Goal: Task Accomplishment & Management: Manage account settings

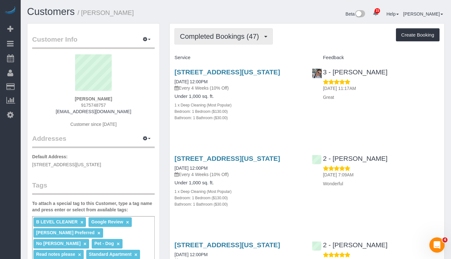
click at [236, 38] on span "Completed Bookings (47)" at bounding box center [221, 36] width 82 height 8
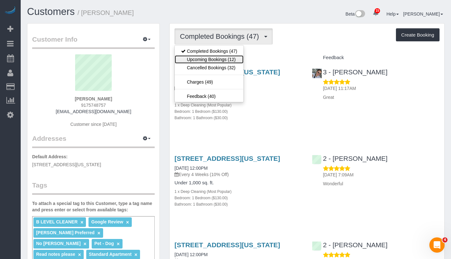
click at [222, 61] on link "Upcoming Bookings (12)" at bounding box center [209, 59] width 69 height 8
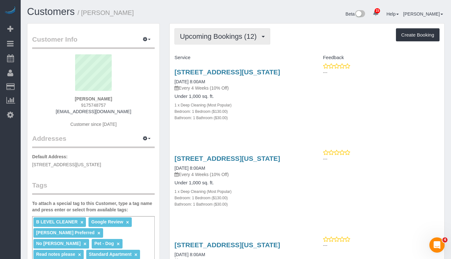
click at [237, 37] on span "Upcoming Bookings (12)" at bounding box center [220, 36] width 80 height 8
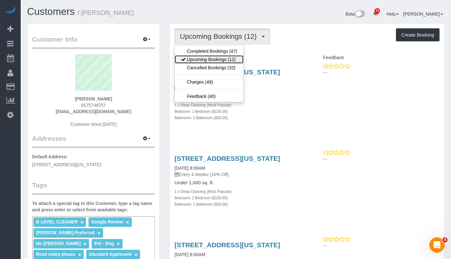
click at [224, 58] on link "Upcoming Bookings (12)" at bounding box center [209, 59] width 69 height 8
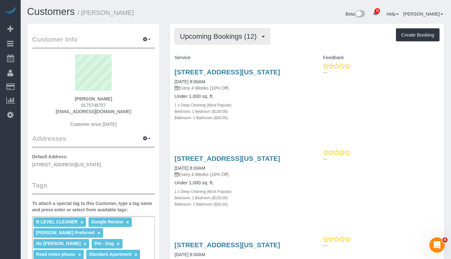
click at [234, 39] on span "Upcoming Bookings (12)" at bounding box center [220, 36] width 80 height 8
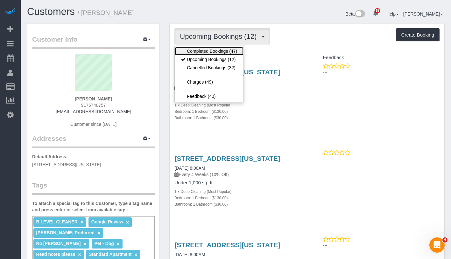
click at [232, 50] on link "Completed Bookings (47)" at bounding box center [209, 51] width 69 height 8
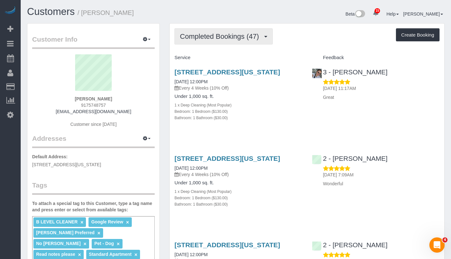
click at [238, 38] on span "Completed Bookings (47)" at bounding box center [221, 36] width 82 height 8
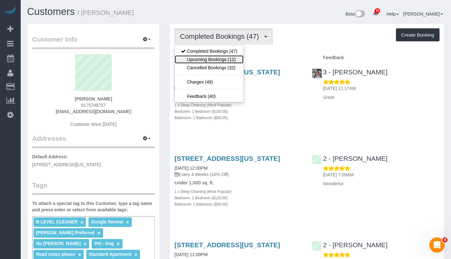
click at [226, 59] on link "Upcoming Bookings (12)" at bounding box center [209, 59] width 69 height 8
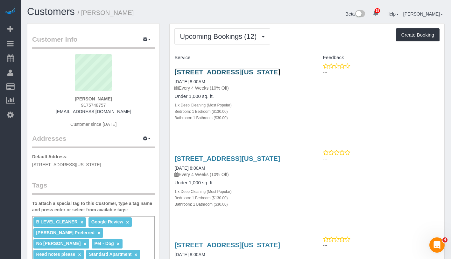
click at [222, 73] on link "253 West 72nd Street, Apt. 710, New York, NY 10023" at bounding box center [227, 71] width 106 height 7
drag, startPoint x: 73, startPoint y: 99, endPoint x: 118, endPoint y: 97, distance: 44.6
click at [118, 97] on div "John Goldman 9175748757 johnmarcgoldman@gmail.com Customer since 2021" at bounding box center [93, 94] width 122 height 80
copy strong "John Goldman"
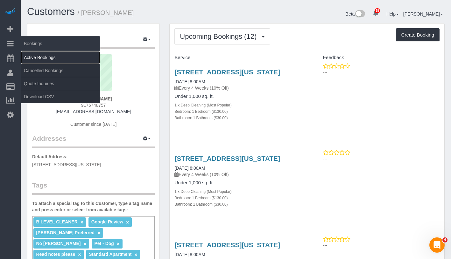
click at [59, 63] on link "Active Bookings" at bounding box center [61, 57] width 80 height 13
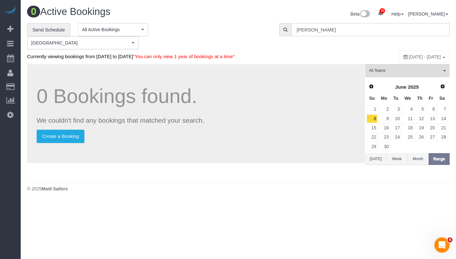
click at [342, 27] on input "Danny Fishman" at bounding box center [370, 29] width 158 height 13
paste input "Katie Dillard - ("
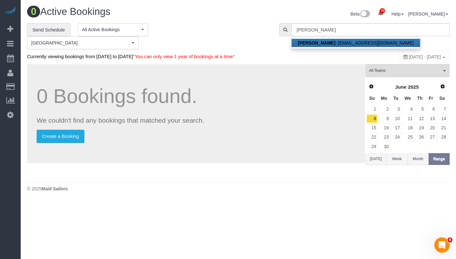
click at [335, 41] on link "Katie Dillard - katie.dillard96@gmail.com" at bounding box center [355, 43] width 128 height 8
type input "katie.dillard96@gmail.com"
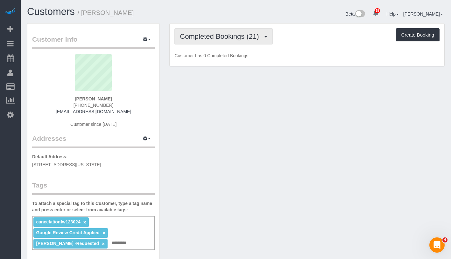
click at [221, 38] on span "Completed Bookings (21)" at bounding box center [221, 36] width 82 height 8
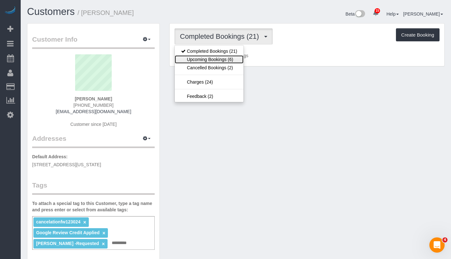
click at [220, 61] on link "Upcoming Bookings (6)" at bounding box center [209, 59] width 69 height 8
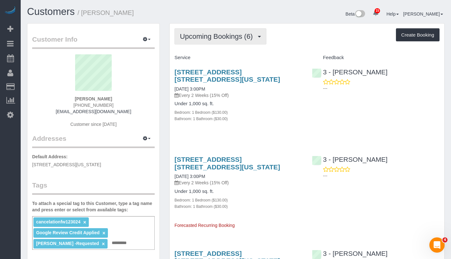
click at [237, 38] on span "Upcoming Bookings (6)" at bounding box center [218, 36] width 76 height 8
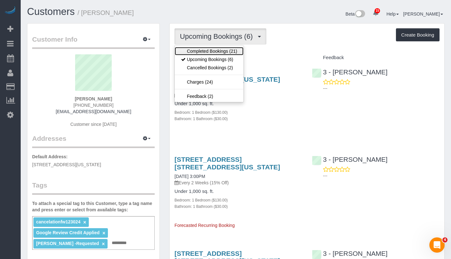
click at [232, 52] on link "Completed Bookings (21)" at bounding box center [209, 51] width 69 height 8
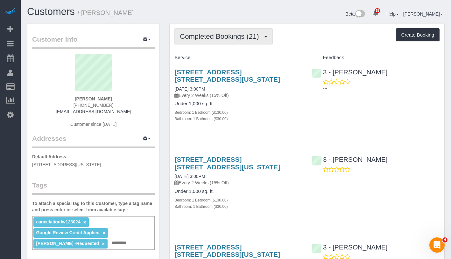
click at [247, 40] on button "Completed Bookings (21)" at bounding box center [223, 36] width 98 height 16
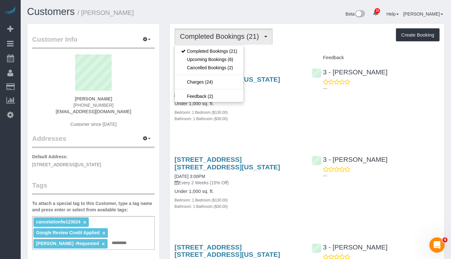
click at [313, 44] on div "Completed Bookings (21) Completed Bookings (21) Upcoming Bookings (6) Cancelled…" at bounding box center [306, 36] width 265 height 16
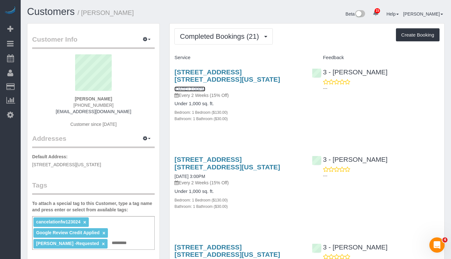
click at [205, 89] on link "08/27/2025 3:00PM" at bounding box center [189, 89] width 31 height 5
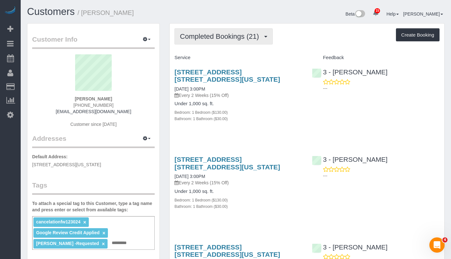
click at [225, 37] on span "Completed Bookings (21)" at bounding box center [221, 36] width 82 height 8
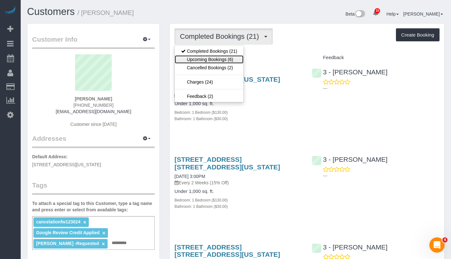
click at [216, 59] on link "Upcoming Bookings (6)" at bounding box center [209, 59] width 69 height 8
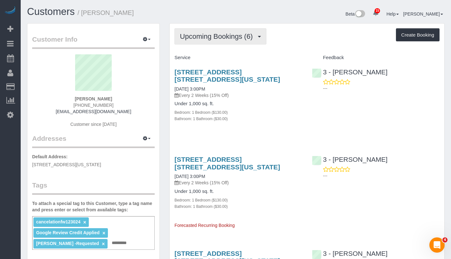
click at [210, 38] on span "Upcoming Bookings (6)" at bounding box center [218, 36] width 76 height 8
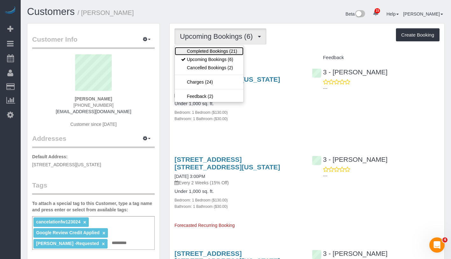
click at [213, 49] on link "Completed Bookings (21)" at bounding box center [209, 51] width 69 height 8
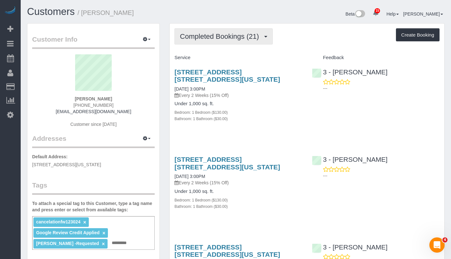
click at [232, 37] on span "Completed Bookings (21)" at bounding box center [221, 36] width 82 height 8
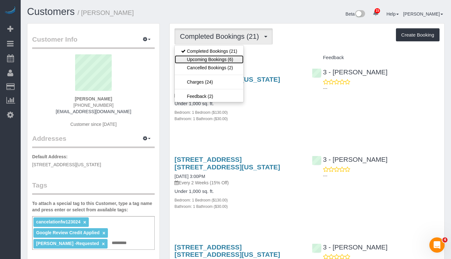
click at [221, 59] on link "Upcoming Bookings (6)" at bounding box center [209, 59] width 69 height 8
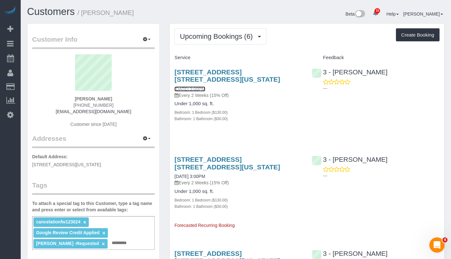
click at [184, 90] on link "09/10/2025 3:00PM" at bounding box center [189, 89] width 31 height 5
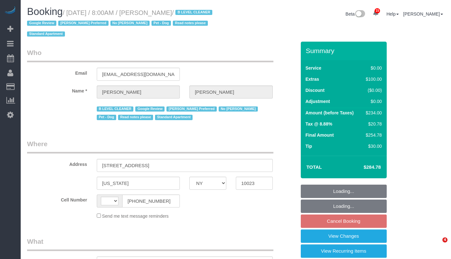
select select "NY"
select select "object:483"
select select "number:56"
select select "number:72"
select select "number:13"
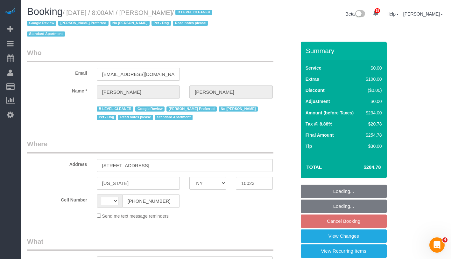
select select "number:6"
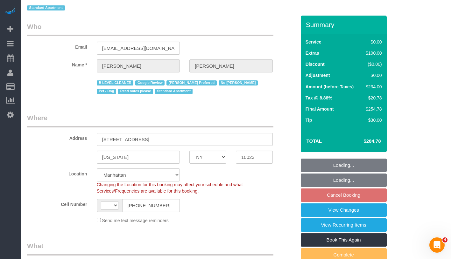
select select "string:US"
select select "string:stripe-pm_1Iw5F44VGloSiKo7Msqfv3Zn"
select select "1"
select select "object:1029"
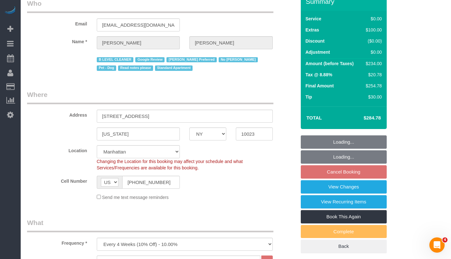
select select "spot1"
select select "1"
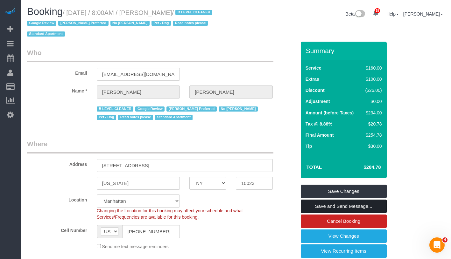
click at [368, 204] on link "Save and Send Message..." at bounding box center [344, 206] width 86 height 13
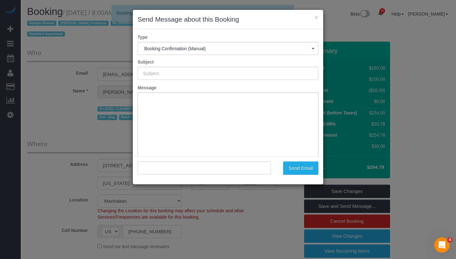
type input "Cleaning Confirmed for 09/19/2025 at 8:00am"
type input ""John Goldman" <johnmarcgoldman@gmail.com>"
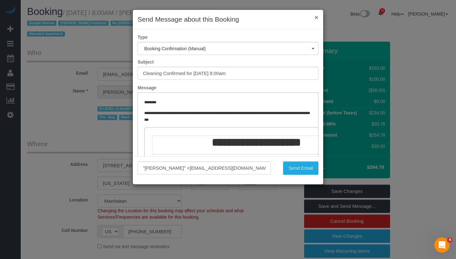
click at [315, 17] on button "×" at bounding box center [316, 17] width 4 height 7
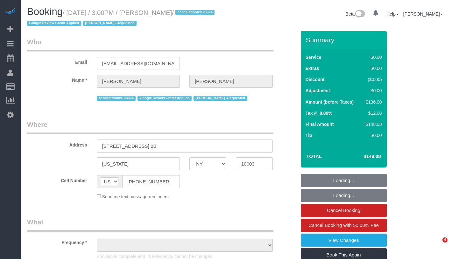
select select "NY"
select select "object:772"
select select "number:89"
select select "number:90"
select select "number:15"
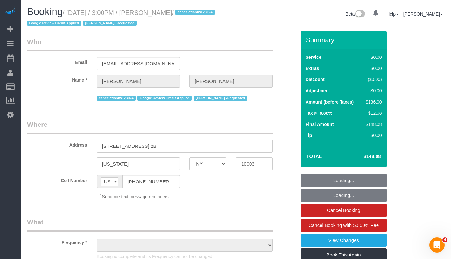
select select "number:7"
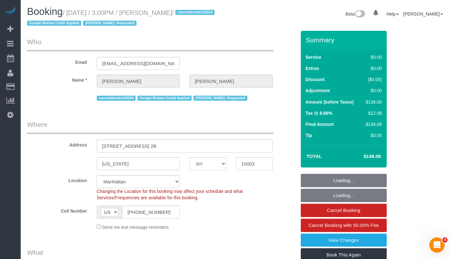
select select "object:927"
select select "string:stripe-pm_1Q83s94VGloSiKo7MwVISSNR"
click at [72, 15] on small "/ August 27, 2025 / 3:00PM / Katie Dillard / cancelationfw123024 Google Review …" at bounding box center [121, 18] width 189 height 18
select select "1"
select select "spot1"
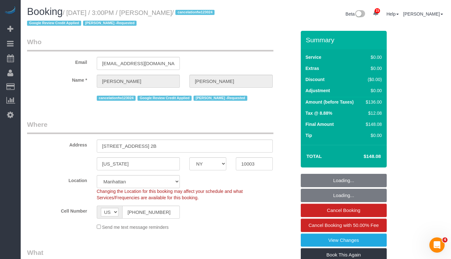
select select "1"
drag, startPoint x: 71, startPoint y: 13, endPoint x: 174, endPoint y: 15, distance: 103.7
click at [174, 15] on small "/ August 27, 2025 / 3:00PM / Katie Dillard / cancelationfw123024 Google Review …" at bounding box center [121, 18] width 189 height 18
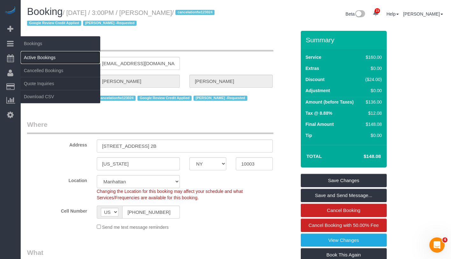
click at [46, 52] on link "Active Bookings" at bounding box center [61, 57] width 80 height 13
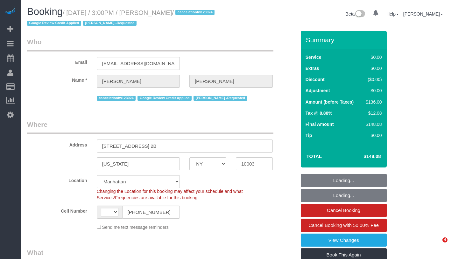
select select "NY"
select select "string:[GEOGRAPHIC_DATA]"
select select "object:1026"
select select "number:89"
select select "number:90"
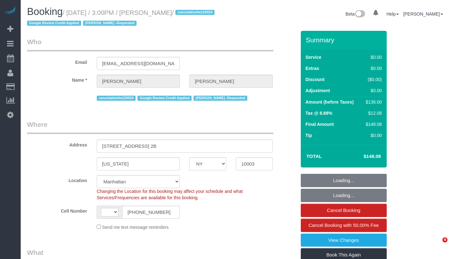
select select "number:15"
select select "number:7"
select select "spot1"
select select "1"
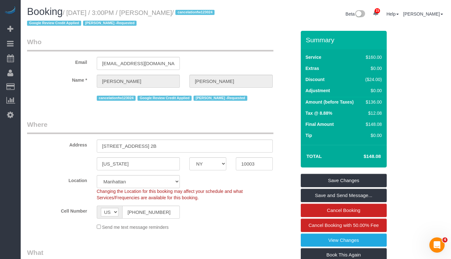
drag, startPoint x: 72, startPoint y: 12, endPoint x: 209, endPoint y: 14, distance: 136.5
click at [209, 14] on h1 "Booking / September 10, 2025 / 3:00PM / Katie Dillard / cancelationfw123024 Goo…" at bounding box center [129, 17] width 204 height 22
copy small "September 10, 2025 / 3:00PM / Katie Dillard /"
click at [237, 38] on legend "Who" at bounding box center [150, 44] width 246 height 14
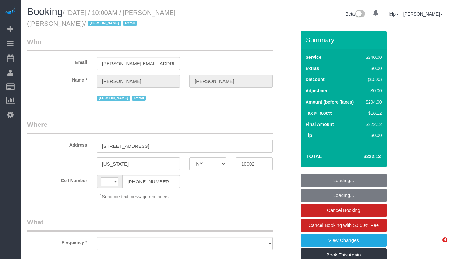
select select "NY"
select select "object:477"
select select "2"
select select "90"
select select "number:89"
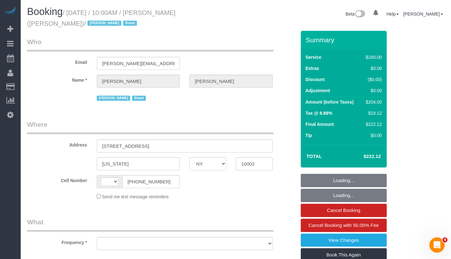
select select "number:90"
select select "number:15"
select select "number:7"
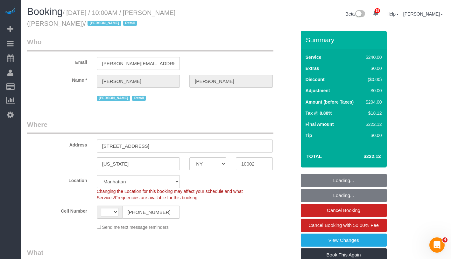
select select "string:stripe-pm_1QIcSx4VGloSiKo7YBGSrmhK"
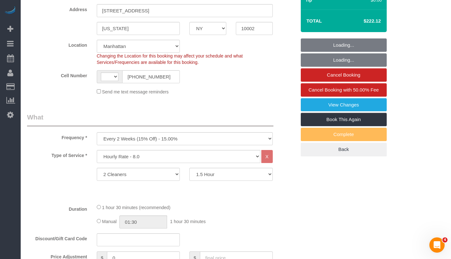
select select "object:1069"
select select "string:[GEOGRAPHIC_DATA]"
select select "spot1"
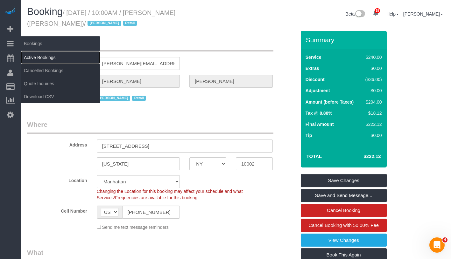
click at [50, 58] on link "Active Bookings" at bounding box center [61, 57] width 80 height 13
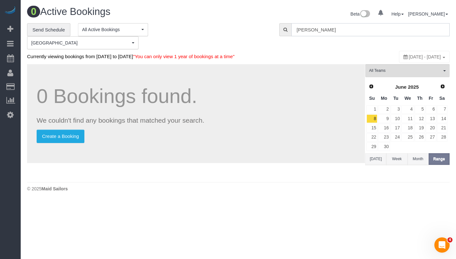
click at [353, 32] on input "Katie Dillard" at bounding box center [370, 29] width 158 height 13
paste input "Brett Taylor ("
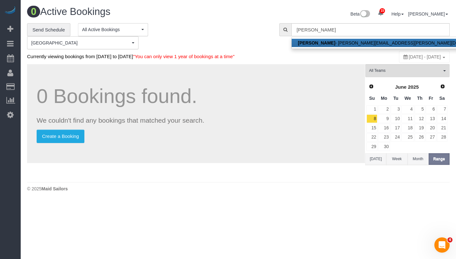
click at [333, 43] on link "Brett Taylor - brett@akila.la" at bounding box center [392, 43] width 202 height 8
type input "brett@akila.la"
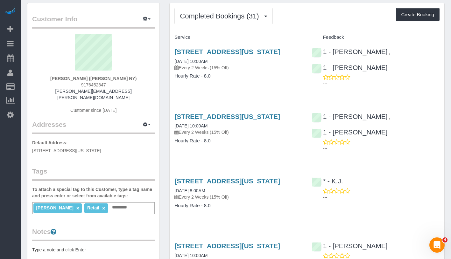
scroll to position [21, 0]
click at [211, 67] on p "Every 2 Weeks (15% Off)" at bounding box center [238, 67] width 128 height 6
click at [212, 65] on p "Every 2 Weeks (15% Off)" at bounding box center [238, 67] width 128 height 6
click at [213, 65] on p "Every 2 Weeks (15% Off)" at bounding box center [238, 67] width 128 height 6
click at [207, 60] on link "08/27/2025 10:00AM" at bounding box center [190, 61] width 33 height 5
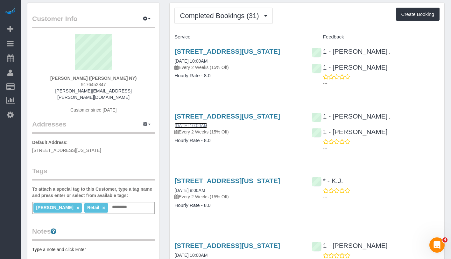
click at [201, 126] on link "08/13/2025 10:00AM" at bounding box center [190, 125] width 33 height 5
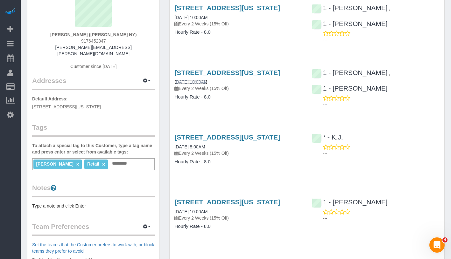
scroll to position [66, 0]
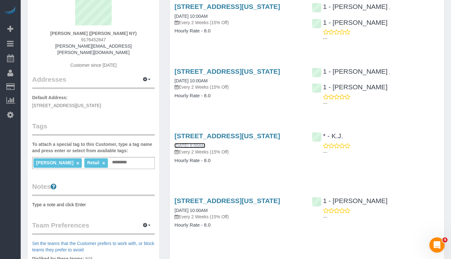
click at [205, 144] on link "08/01/2025 8:00AM" at bounding box center [189, 145] width 31 height 5
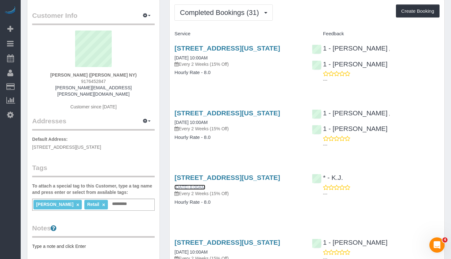
scroll to position [0, 0]
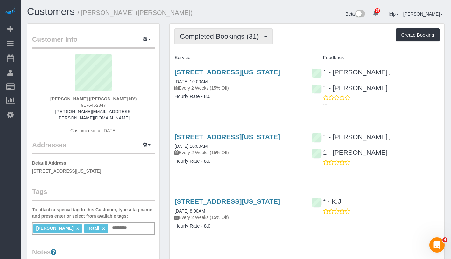
click at [220, 41] on button "Completed Bookings (31)" at bounding box center [223, 36] width 98 height 16
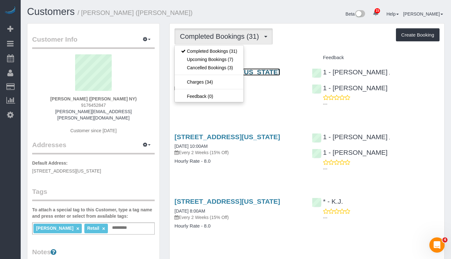
click at [280, 74] on link "138 Ludlow Street, New York, NY 10002" at bounding box center [227, 71] width 106 height 7
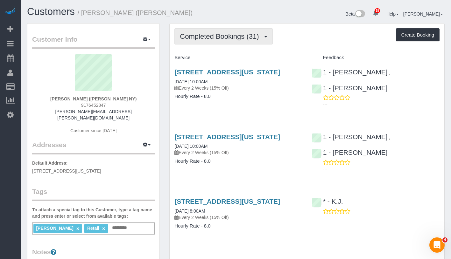
click at [254, 38] on span "Completed Bookings (31)" at bounding box center [221, 36] width 82 height 8
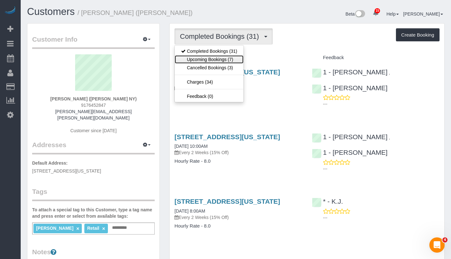
click at [223, 60] on link "Upcoming Bookings (7)" at bounding box center [209, 59] width 69 height 8
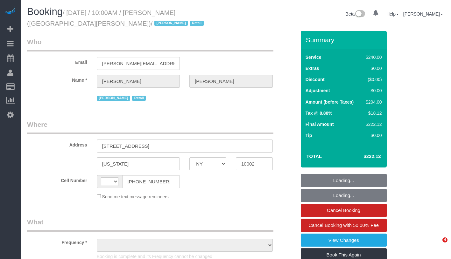
select select "NY"
select select "string:[GEOGRAPHIC_DATA]"
select select "object:772"
select select "2"
select select "90"
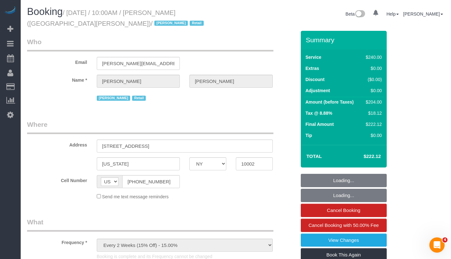
select select "number:89"
select select "number:90"
select select "number:15"
select select "number:7"
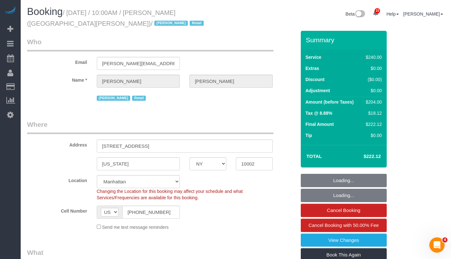
select select "object:1505"
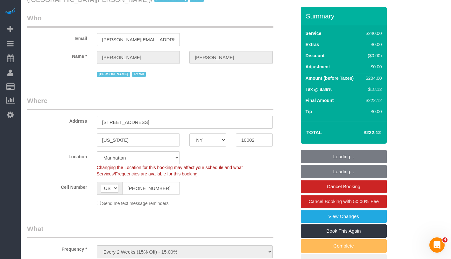
select select "string:stripe-pm_1QIcSx4VGloSiKo7YBGSrmhK"
select select "spot1"
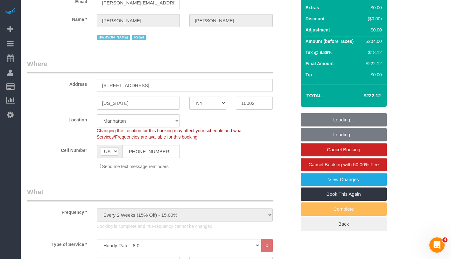
scroll to position [122, 0]
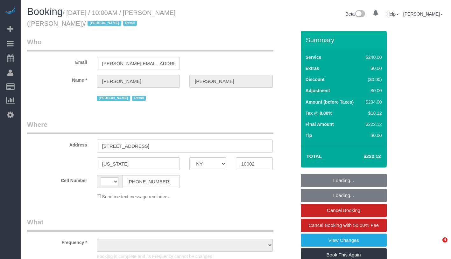
select select "NY"
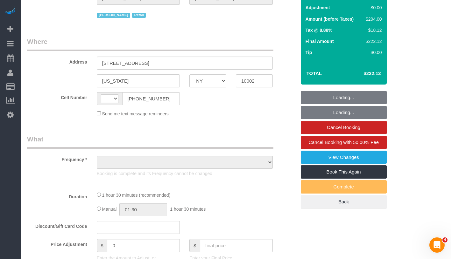
select select "string:[GEOGRAPHIC_DATA]"
select select "object:772"
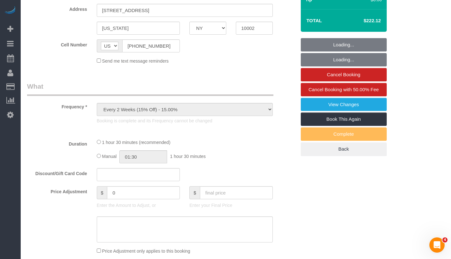
select select "string:stripe-pm_1QIcSx4VGloSiKo7YBGSrmhK"
select select "2"
select select "90"
select select "number:89"
select select "number:90"
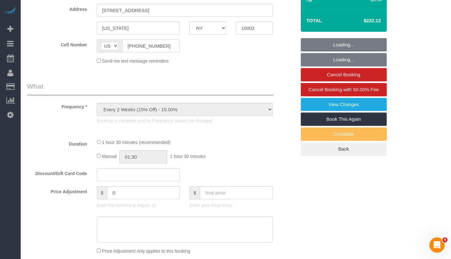
select select "number:15"
select select "number:7"
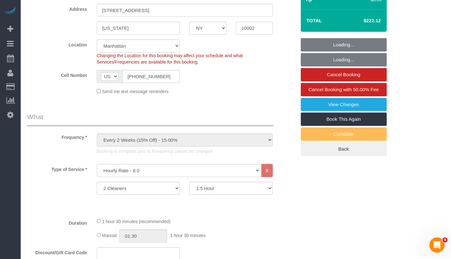
select select "object:1499"
select select "spot1"
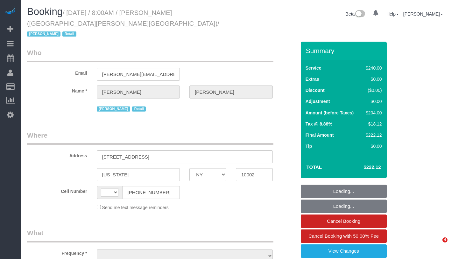
select select "NY"
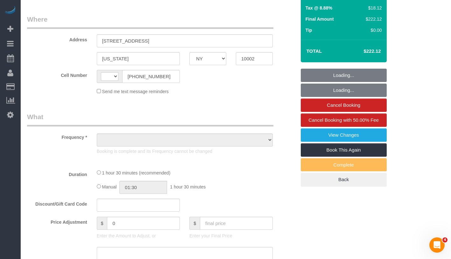
select select "string:[GEOGRAPHIC_DATA]"
select select "object:768"
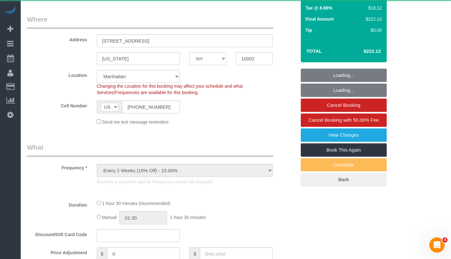
scroll to position [137, 0]
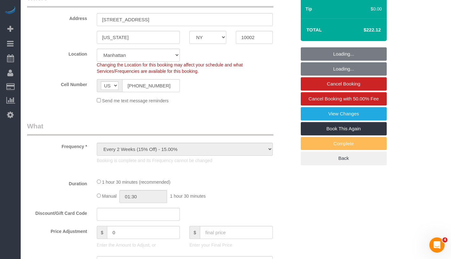
select select "2"
select select "90"
select select "spot1"
select select "number:89"
select select "number:90"
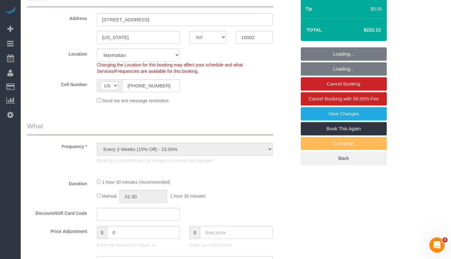
select select "number:15"
select select "number:7"
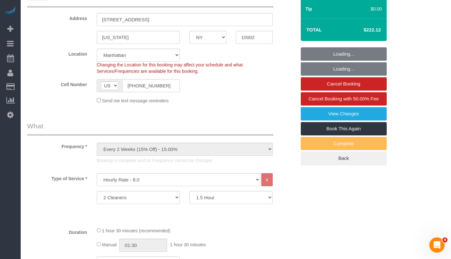
select select "object:929"
select select "string:stripe-pm_1QIcSx4VGloSiKo7YBGSrmhK"
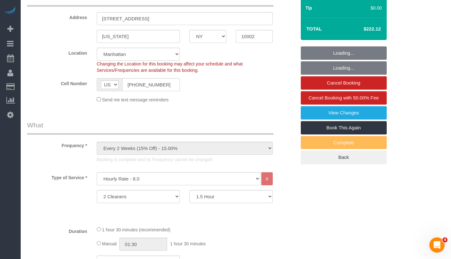
scroll to position [139, 0]
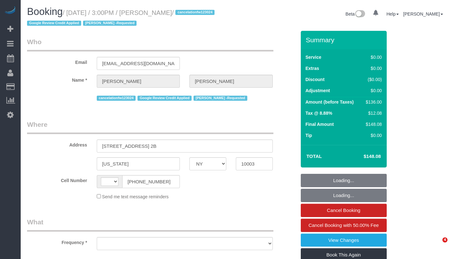
select select "NY"
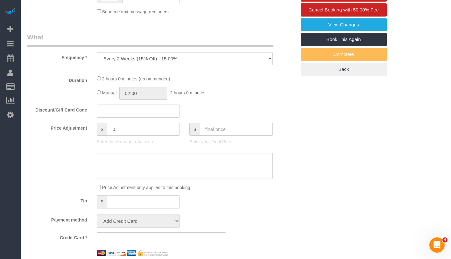
select select "object:629"
select select "string:stripe-pm_1Q83s94VGloSiKo7MwVISSNR"
select select "1"
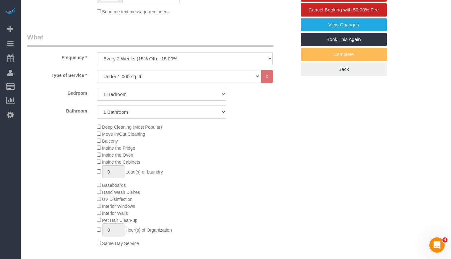
select select "string:[GEOGRAPHIC_DATA]"
select select "1"
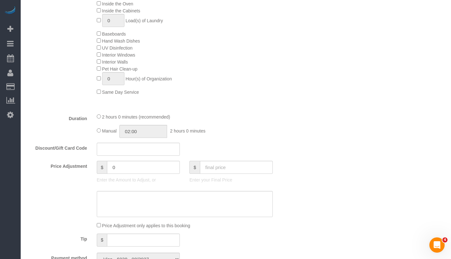
select select "spot1"
select select "number:89"
select select "number:90"
select select "number:15"
select select "number:7"
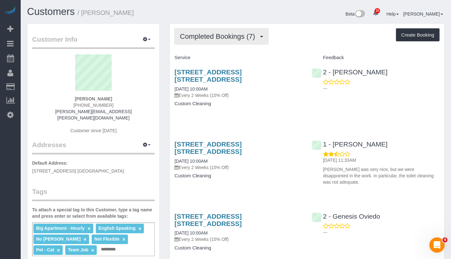
click at [230, 37] on span "Completed Bookings (7)" at bounding box center [219, 36] width 78 height 8
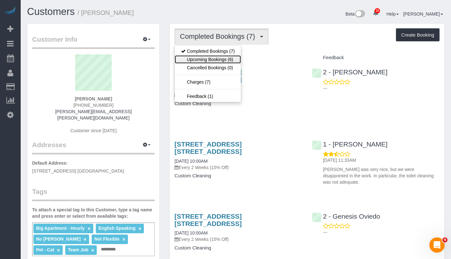
click at [222, 57] on link "Upcoming Bookings (6)" at bounding box center [208, 59] width 66 height 8
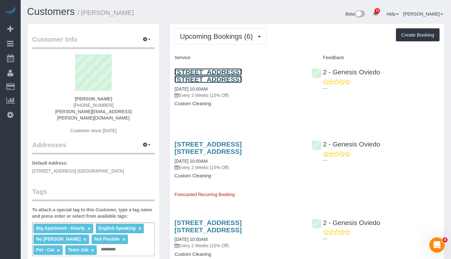
click at [214, 68] on link "[STREET_ADDRESS] [STREET_ADDRESS]" at bounding box center [207, 75] width 67 height 15
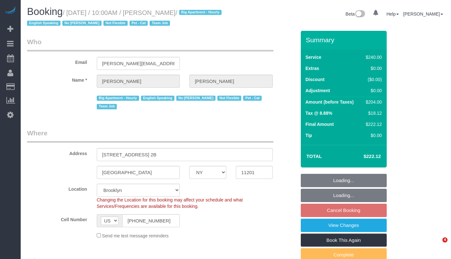
select select "NY"
select select "180"
select select "string:stripe-pm_1Ro8Hr4VGloSiKo7kqJISDBj"
select select "spot3"
select select "number:89"
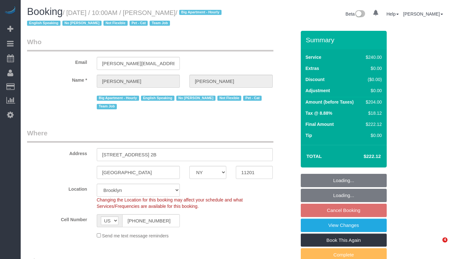
select select "number:90"
select select "number:14"
select select "number:5"
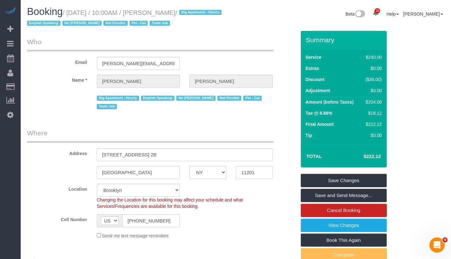
drag, startPoint x: 72, startPoint y: 13, endPoint x: 228, endPoint y: 19, distance: 156.3
click at [228, 19] on h1 "Booking / September 13, 2025 / 10:00AM / Paul Teitelbaum / Big Apartment - Hour…" at bounding box center [129, 17] width 204 height 22
copy small "September 13, 2025 / 10:00AM / Paul Teitelbaum / Big Apartment - Hourly English…"
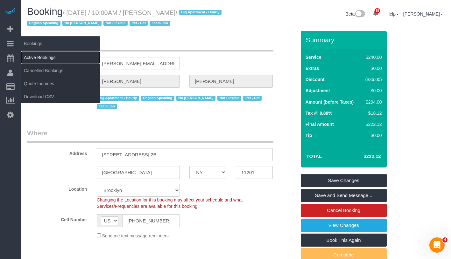
click at [51, 60] on link "Active Bookings" at bounding box center [61, 57] width 80 height 13
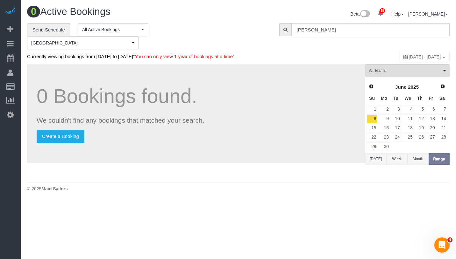
click at [319, 29] on input "Brett Taylor" at bounding box center [370, 29] width 158 height 13
paste input "Robert Frerich"
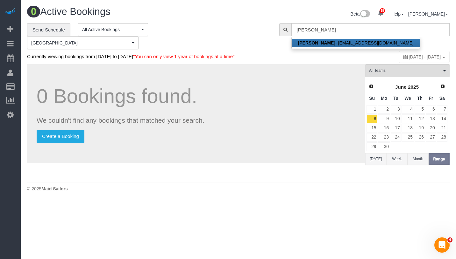
click at [323, 40] on strong "Robert Frerich" at bounding box center [316, 42] width 37 height 5
type input "robfrerich12@gmail.com"
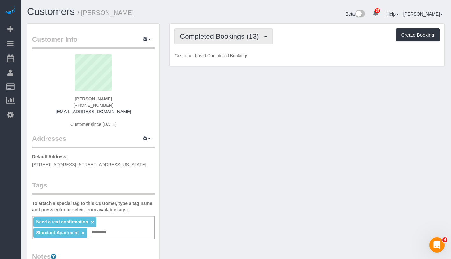
click at [222, 37] on span "Completed Bookings (13)" at bounding box center [221, 36] width 82 height 8
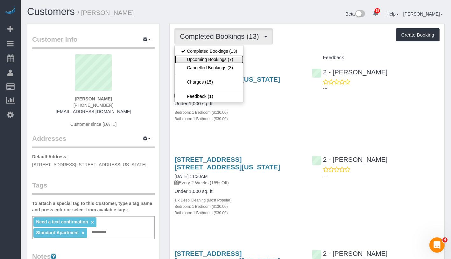
click at [216, 59] on link "Upcoming Bookings (7)" at bounding box center [209, 59] width 69 height 8
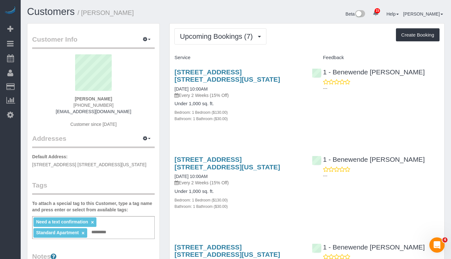
drag, startPoint x: 76, startPoint y: 100, endPoint x: 118, endPoint y: 100, distance: 42.0
click at [118, 100] on div "Robert Frerich (952) 956-2841 robfrerich12@gmail.com Customer since 2024" at bounding box center [93, 94] width 122 height 80
copy strong "Robert Frerich"
drag, startPoint x: 169, startPoint y: 87, endPoint x: 222, endPoint y: 88, distance: 53.1
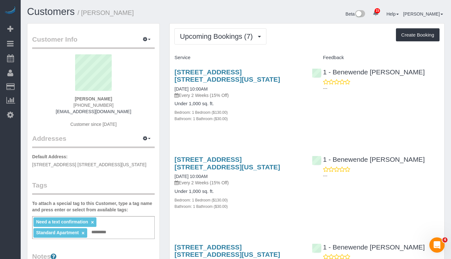
copy link "09/11/2025 10:00AM"
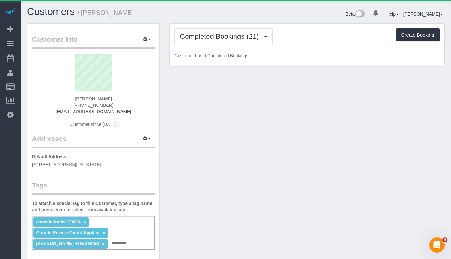
click at [226, 25] on div "Completed Bookings (21) Completed Bookings (21) Upcoming Bookings (6) Cancelled…" at bounding box center [307, 45] width 275 height 43
click at [221, 33] on span "Completed Bookings (21)" at bounding box center [221, 36] width 82 height 8
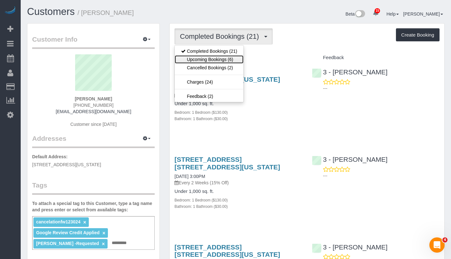
click at [215, 62] on link "Upcoming Bookings (6)" at bounding box center [209, 59] width 69 height 8
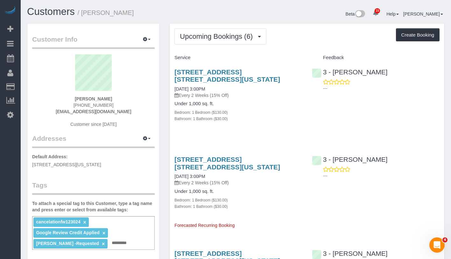
drag, startPoint x: 172, startPoint y: 69, endPoint x: 213, endPoint y: 78, distance: 42.0
click at [213, 78] on div "416 Lafayette Street, Apt. 2b, New York, NY 10003 09/10/2025 3:00PM Every 2 Wee…" at bounding box center [238, 99] width 137 height 72
copy link "416 Lafayette Street, Apt. 2b, New York, NY 10003"
click at [203, 89] on link "09/10/2025 3:00PM" at bounding box center [189, 89] width 31 height 5
click at [240, 37] on span "Upcoming Bookings (6)" at bounding box center [218, 36] width 76 height 8
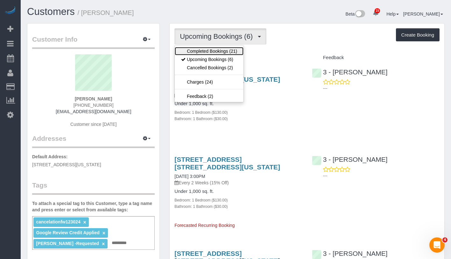
click at [226, 52] on link "Completed Bookings (21)" at bounding box center [209, 51] width 69 height 8
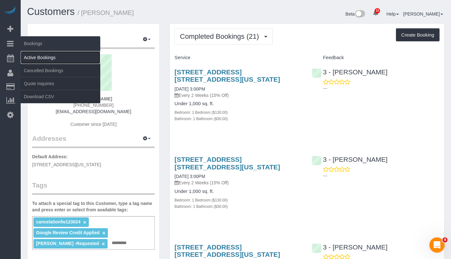
click at [49, 57] on link "Active Bookings" at bounding box center [61, 57] width 80 height 13
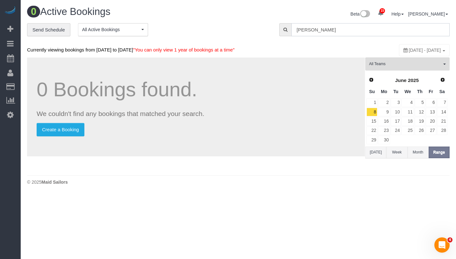
click at [332, 24] on input "Robert Frerich" at bounding box center [370, 29] width 158 height 13
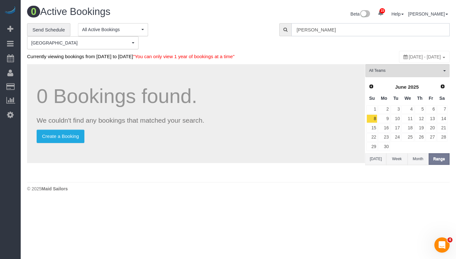
click at [332, 24] on input "Robert Frerich" at bounding box center [370, 29] width 158 height 13
paste input "Zack Cooper"
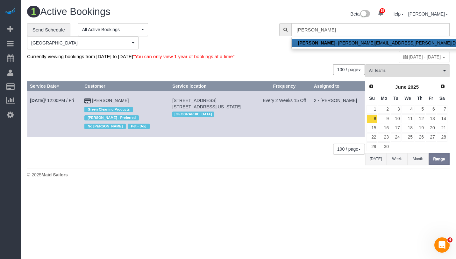
click at [331, 43] on link "Zack Cooper - zack.cooper@me.com" at bounding box center [392, 43] width 202 height 8
type input "zack.cooper@me.com"
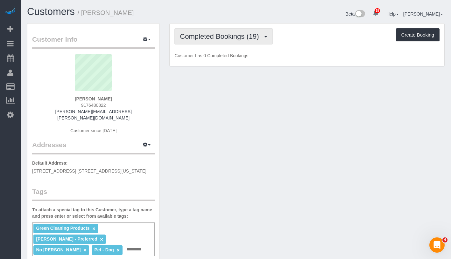
click at [211, 39] on span "Completed Bookings (19)" at bounding box center [221, 36] width 82 height 8
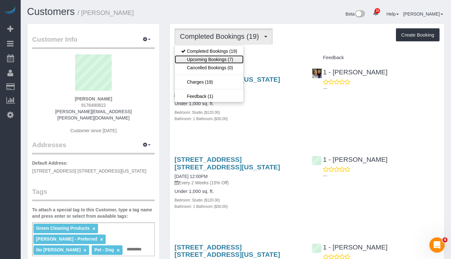
click at [210, 61] on link "Upcoming Bookings (7)" at bounding box center [209, 59] width 69 height 8
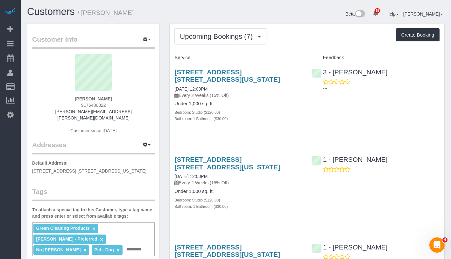
click at [278, 57] on h4 "Service" at bounding box center [238, 57] width 128 height 5
drag, startPoint x: 74, startPoint y: 96, endPoint x: 118, endPoint y: 97, distance: 43.9
click at [118, 97] on div "Zack Cooper 9176480822 zack.cooper@me.com Customer since 2024" at bounding box center [93, 97] width 122 height 86
copy strong "Zack Cooper"
drag, startPoint x: 176, startPoint y: 89, endPoint x: 234, endPoint y: 88, distance: 58.5
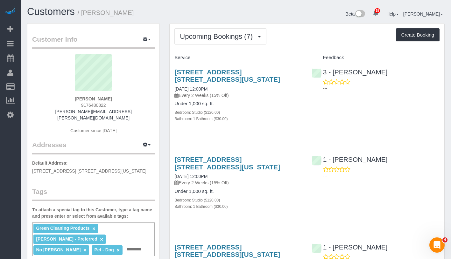
click at [234, 88] on div "20 East 66th Street, Apt. 4a, New York, NY 10065 09/10/2025 12:00PM Every 2 Wee…" at bounding box center [238, 99] width 137 height 72
copy link "09/10/2025 12:00PM"
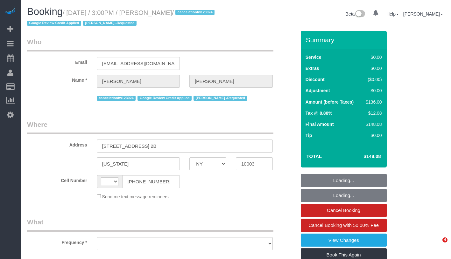
select select "NY"
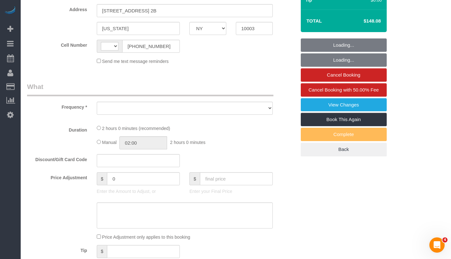
select select "string:[GEOGRAPHIC_DATA]"
select select "object:767"
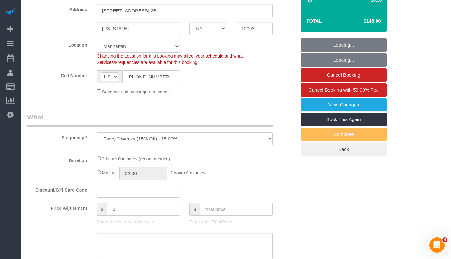
select select "string:stripe-pm_1Q83s94VGloSiKo7MwVISSNR"
select select "spot1"
select select "number:89"
select select "number:90"
select select "number:15"
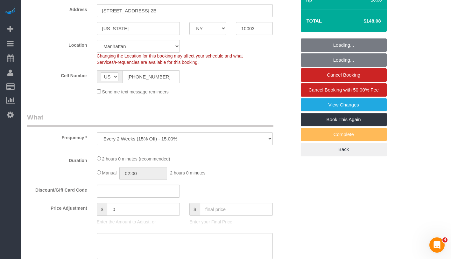
select select "number:7"
select select "object:923"
select select "1"
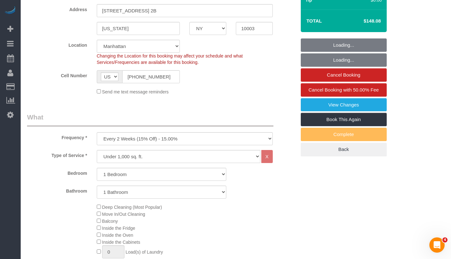
select select "1"
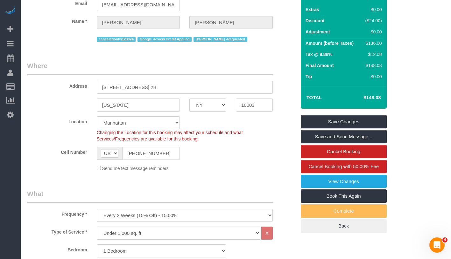
scroll to position [0, 0]
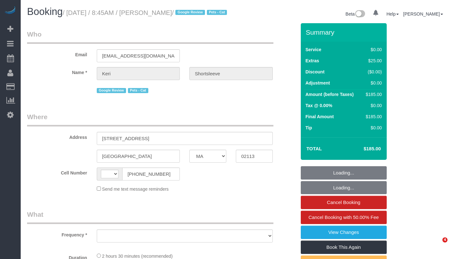
select select "MA"
select select "string:[GEOGRAPHIC_DATA]"
select select "object:516"
select select "string:stripe-pm_1MnOmp4VGloSiKo7yptRJYaK"
select select "number:89"
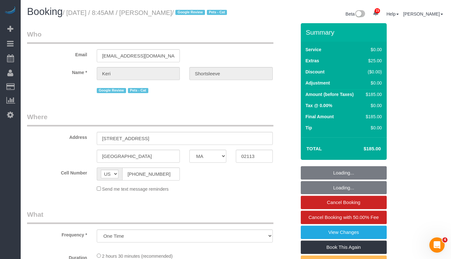
select select "number:90"
select select "number:14"
select select "number:5"
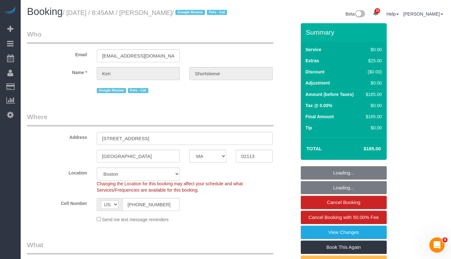
select select "1"
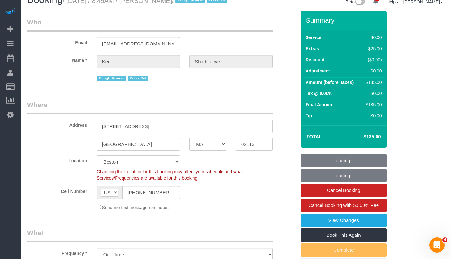
select select "object:1084"
select select "1"
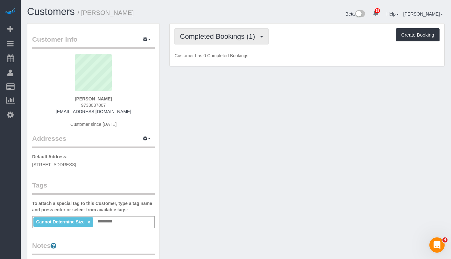
click at [228, 37] on span "Completed Bookings (1)" at bounding box center [219, 36] width 78 height 8
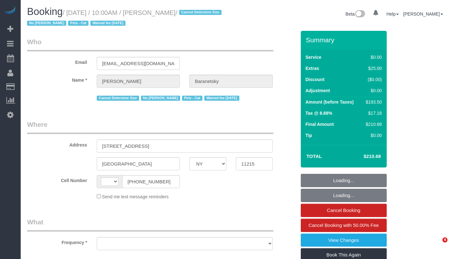
select select "NY"
select select "string:[GEOGRAPHIC_DATA]"
select select "object:726"
select select "2"
select select "number:58"
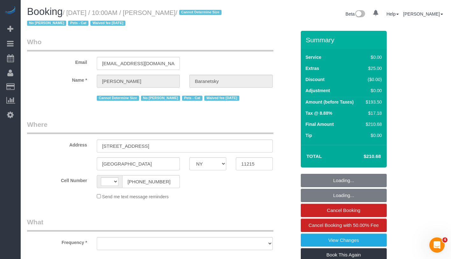
select select "number:77"
select select "number:14"
select select "number:7"
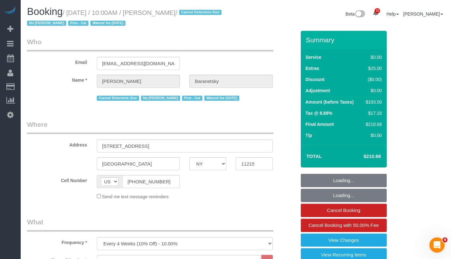
select select "string:stripe-pm_1No6cK4VGloSiKo7E2tmOfwl"
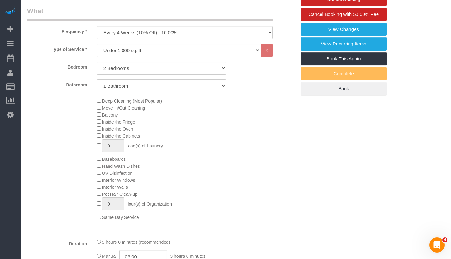
select select "spot1"
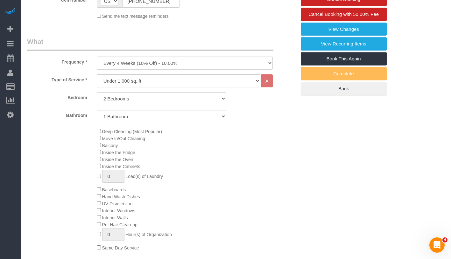
select select "object:1413"
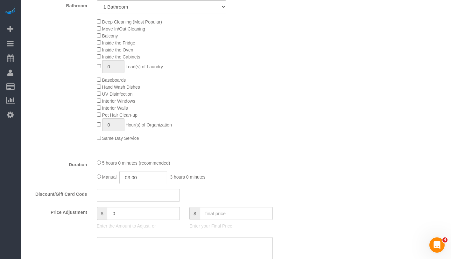
scroll to position [404, 0]
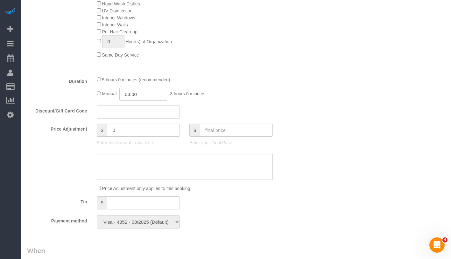
select select "spot45"
select select "2"
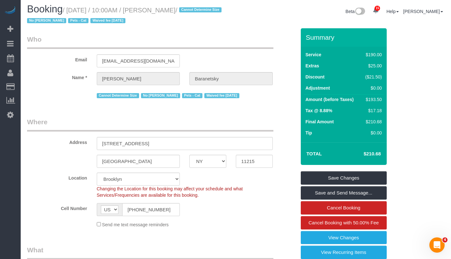
scroll to position [0, 0]
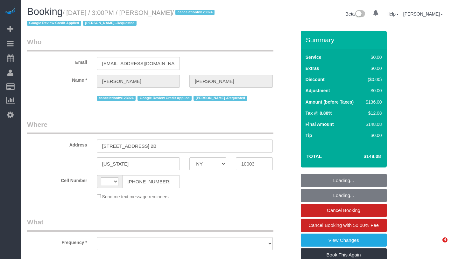
select select "NY"
select select "string:[GEOGRAPHIC_DATA]"
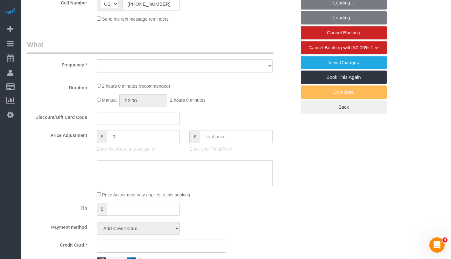
select select "object:680"
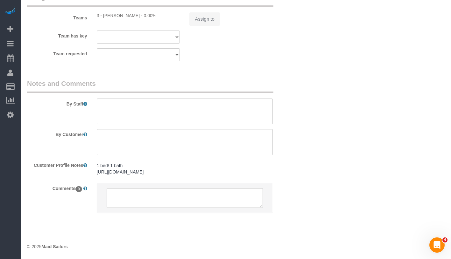
select select "string:stripe-pm_1Q83s94VGloSiKo7MwVISSNR"
select select "1"
select select "number:89"
select select "number:90"
select select "number:15"
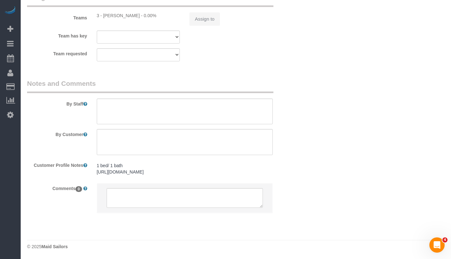
select select "number:7"
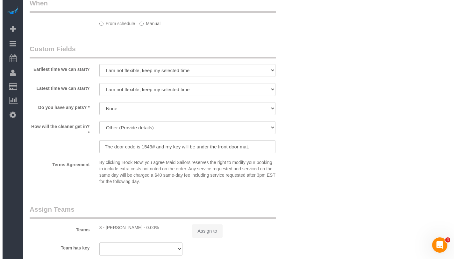
scroll to position [702, 0]
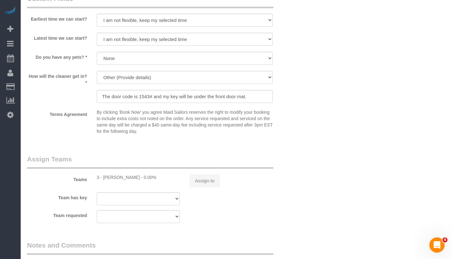
select select "spot1"
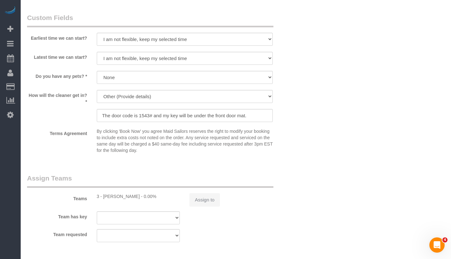
select select "object:1458"
select select "1"
click at [193, 203] on button "Assign to" at bounding box center [204, 199] width 31 height 13
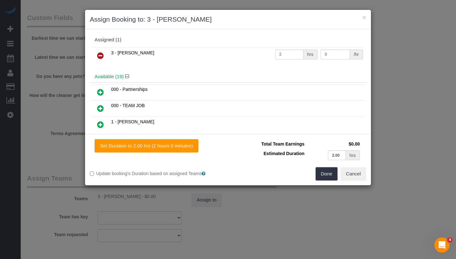
click at [99, 55] on icon at bounding box center [100, 56] width 7 height 8
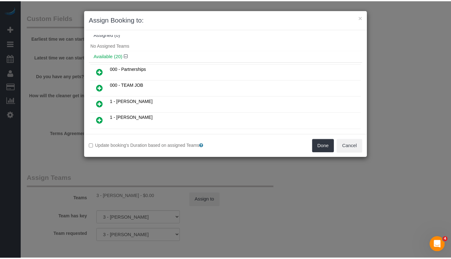
scroll to position [10, 0]
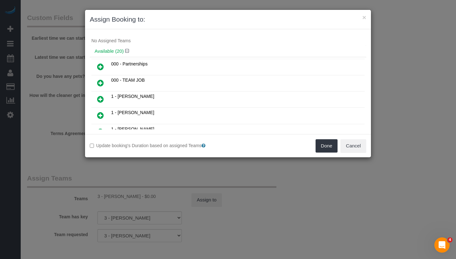
click at [101, 97] on icon at bounding box center [100, 99] width 7 height 8
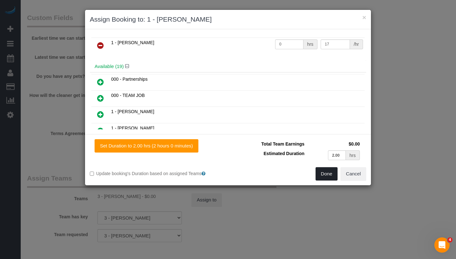
click at [330, 173] on button "Done" at bounding box center [326, 173] width 22 height 13
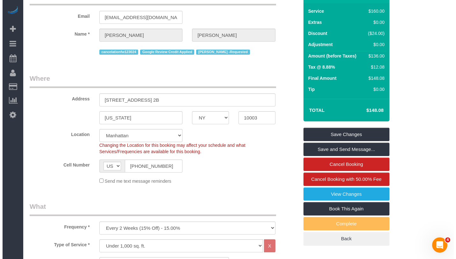
scroll to position [0, 0]
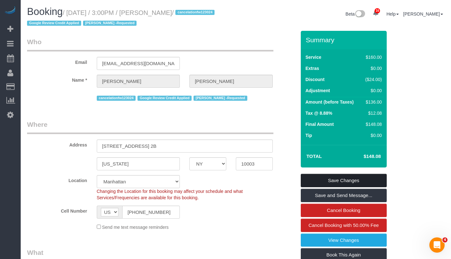
click at [376, 180] on link "Save Changes" at bounding box center [344, 180] width 86 height 13
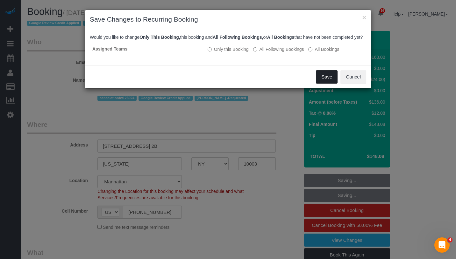
click at [320, 81] on button "Save" at bounding box center [327, 76] width 22 height 13
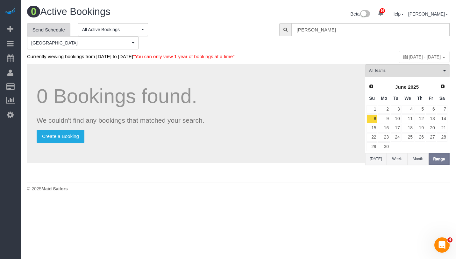
click at [52, 27] on link "Send Schedule" at bounding box center [48, 29] width 43 height 13
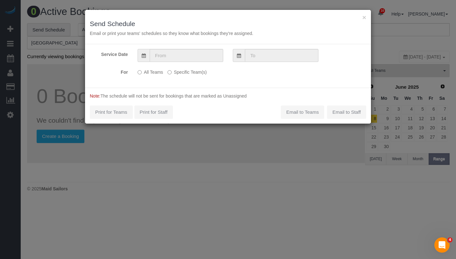
click at [180, 73] on label "Specific Team(s)" at bounding box center [186, 71] width 39 height 9
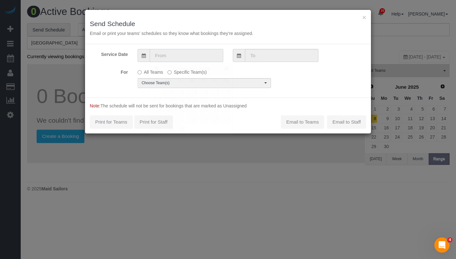
click at [194, 54] on input "text" at bounding box center [186, 55] width 73 height 13
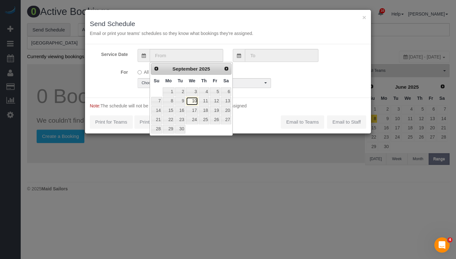
click at [194, 102] on link "10" at bounding box center [192, 101] width 12 height 9
type input "09/10/2025"
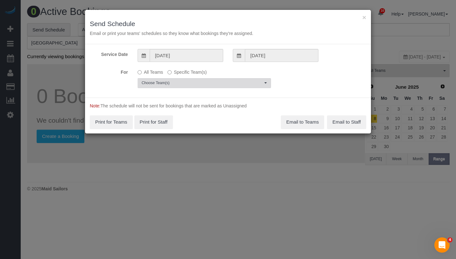
click at [207, 83] on span "Choose Team(s)" at bounding box center [202, 82] width 121 height 5
click at [309, 80] on div "For All Teams Specific Team(s) Choose Team(s)" at bounding box center [228, 77] width 286 height 21
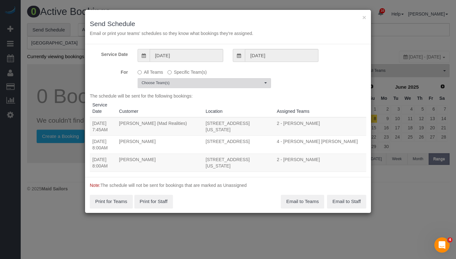
click at [228, 80] on span "Choose Team(s)" at bounding box center [202, 82] width 121 height 5
click at [315, 76] on div "For All Teams Specific Team(s) Choose Team(s)" at bounding box center [228, 77] width 286 height 21
click at [142, 73] on label "All Teams" at bounding box center [149, 71] width 25 height 9
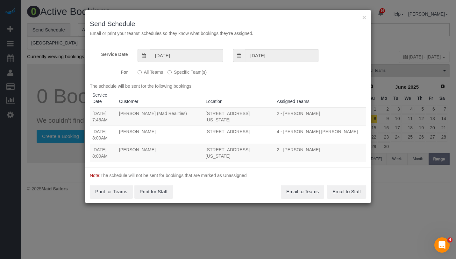
click at [173, 73] on label "Specific Team(s)" at bounding box center [186, 71] width 39 height 9
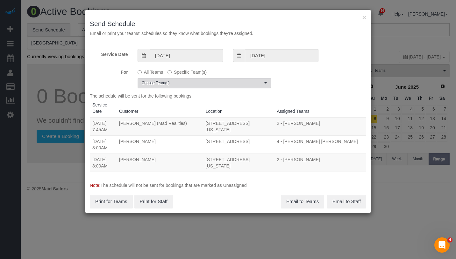
click at [230, 83] on span "Choose Team(s)" at bounding box center [202, 82] width 121 height 5
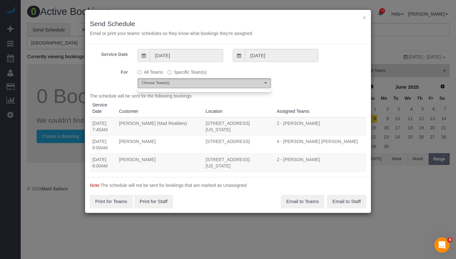
click at [230, 83] on span "Choose Team(s)" at bounding box center [202, 82] width 121 height 5
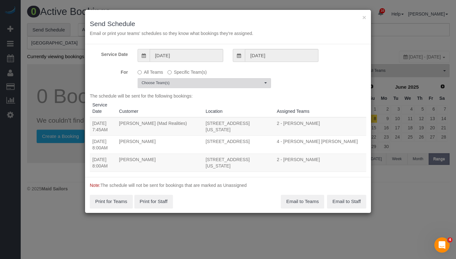
click at [230, 83] on span "Choose Team(s)" at bounding box center [202, 82] width 121 height 5
click at [313, 82] on div "For All Teams Specific Team(s) Choose Team(s)" at bounding box center [228, 77] width 286 height 21
click at [268, 82] on button "Choose Team(s)" at bounding box center [203, 83] width 133 height 10
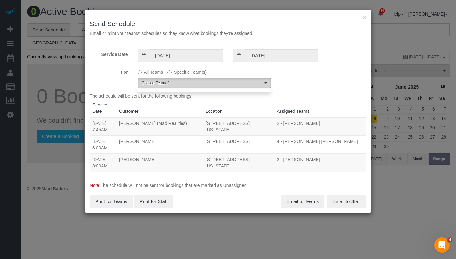
click at [267, 83] on button "Choose Team(s)" at bounding box center [203, 83] width 133 height 10
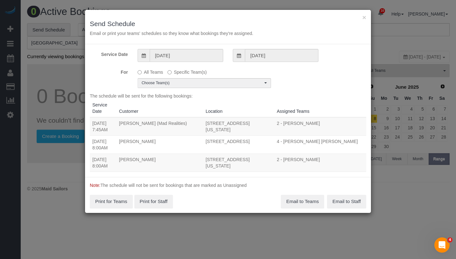
click at [310, 73] on div "For All Teams Specific Team(s) Choose Team(s)" at bounding box center [228, 77] width 286 height 21
click at [361, 18] on div "× Send Schedule Email or print your teams' schedules so they know what bookings…" at bounding box center [228, 27] width 286 height 34
click at [362, 18] on button "×" at bounding box center [364, 17] width 4 height 7
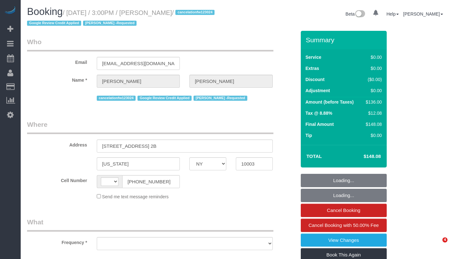
select select "NY"
select select "1"
select select "string:[GEOGRAPHIC_DATA]"
select select "object:881"
select select "string:stripe-pm_1Q83s94VGloSiKo7MwVISSNR"
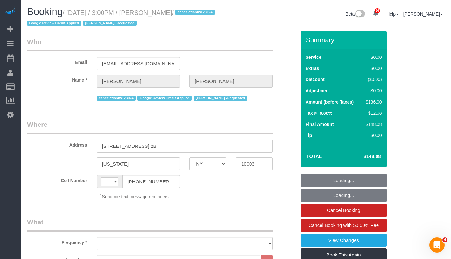
select select "spot1"
select select "number:89"
select select "number:90"
select select "number:15"
select select "number:7"
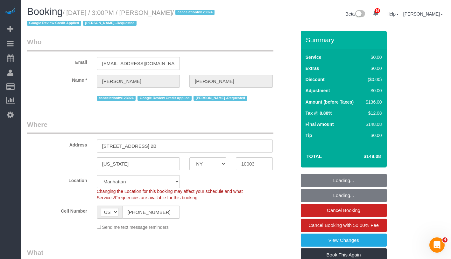
select select "object:1461"
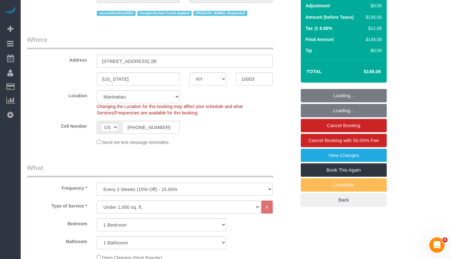
select select "1"
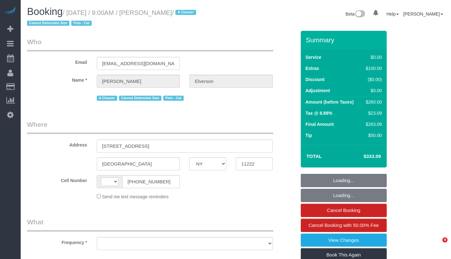
select select "NY"
select select "string:[GEOGRAPHIC_DATA]"
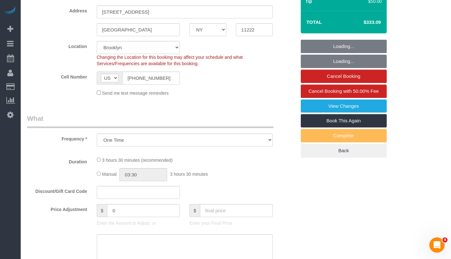
select select "object:932"
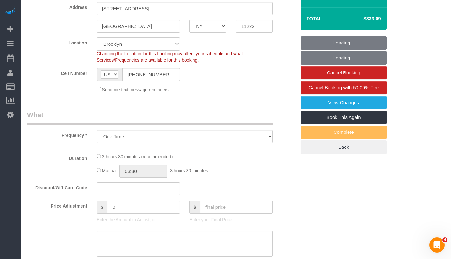
select select "string:stripe-pm_1Nxv5A4VGloSiKo7JPpN8Bhr"
select select "1"
select select "spot1"
select select "number:56"
select select "number:74"
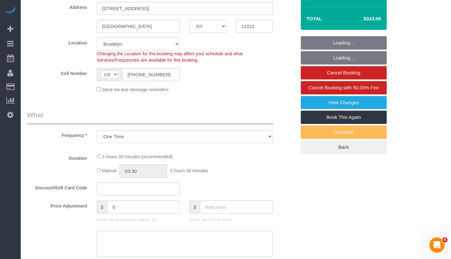
select select "number:14"
select select "number:5"
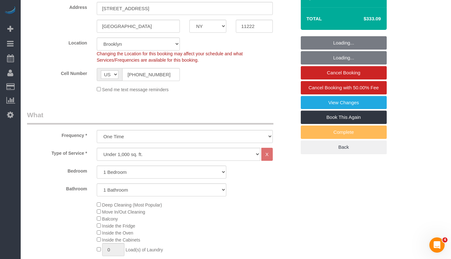
select select "1"
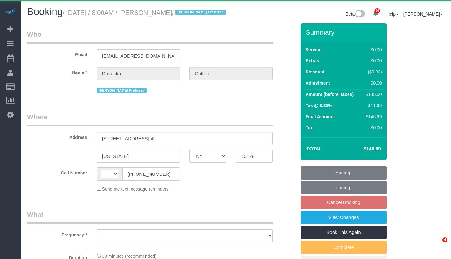
select select "NY"
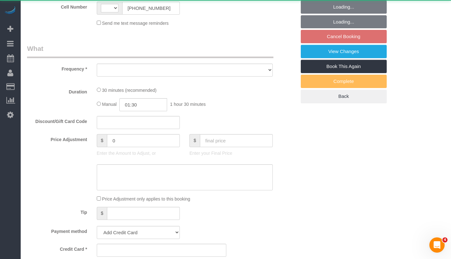
select select "string:[GEOGRAPHIC_DATA]"
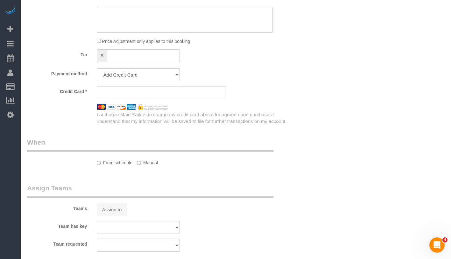
select select "number:89"
select select "number:77"
select select "number:15"
select select "number:5"
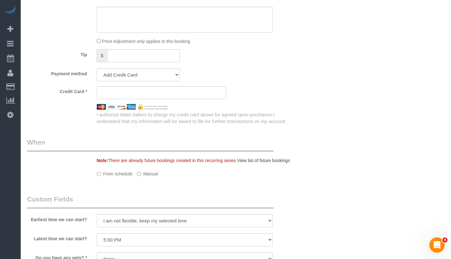
select select "string:stripe-pm_1RoBkK4VGloSiKo75qHJLE3h"
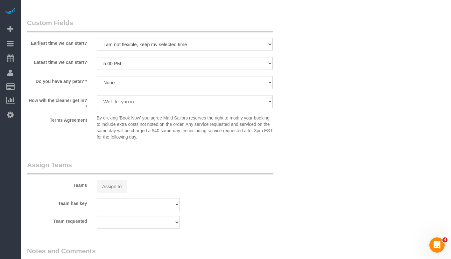
select select "spot1"
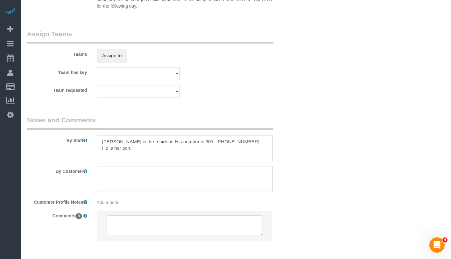
scroll to position [863, 0]
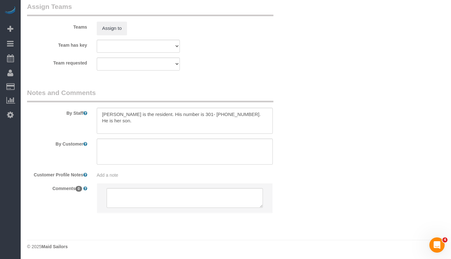
select select "object:1477"
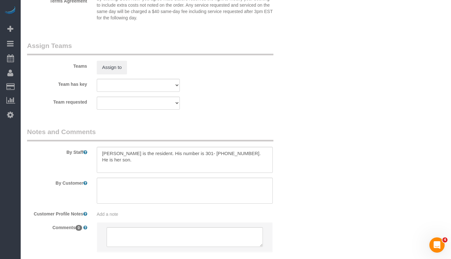
scroll to position [867, 0]
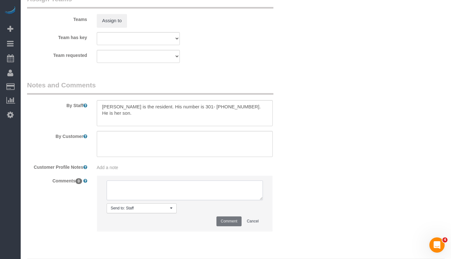
click at [188, 199] on textarea at bounding box center [185, 191] width 156 height 20
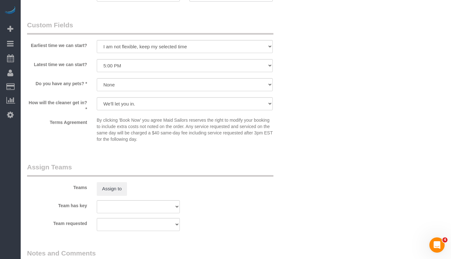
scroll to position [893, 0]
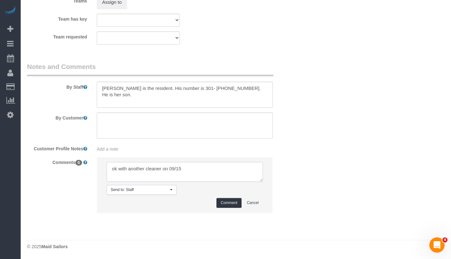
type textarea "ok with another cleaner on 09/15"
click at [233, 209] on li "Send to: Staff Nothing selected Send to: Staff Send to: Customer Send to: Team …" at bounding box center [184, 184] width 175 height 55
click at [233, 202] on button "Comment" at bounding box center [228, 203] width 25 height 10
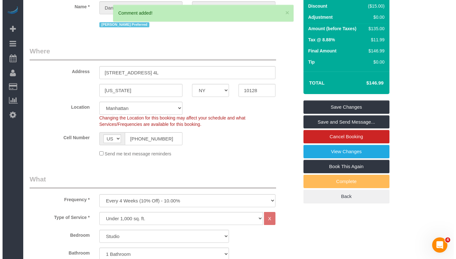
scroll to position [0, 0]
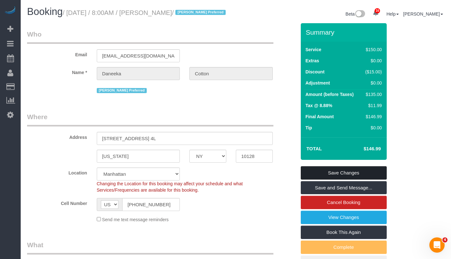
click at [360, 177] on link "Save Changes" at bounding box center [344, 172] width 86 height 13
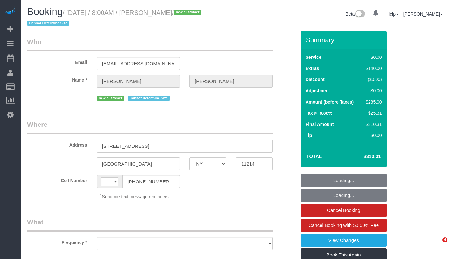
select select "NY"
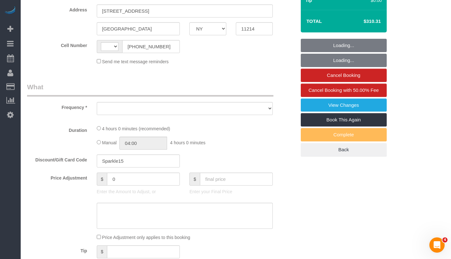
select select "string:[GEOGRAPHIC_DATA]"
select select "object:763"
select select "1"
select select "number:56"
select select "number:69"
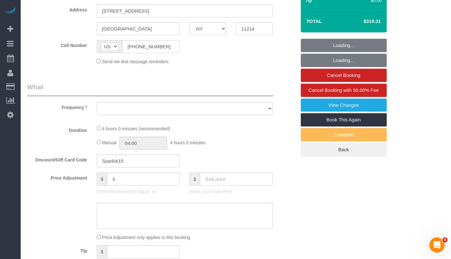
select select "number:15"
select select "number:5"
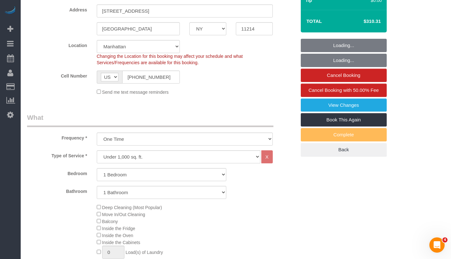
select select "string:stripe-pm_1S58RO4VGloSiKo7phNMNJBr"
select select "spot1"
select select "1"
select select "object:1481"
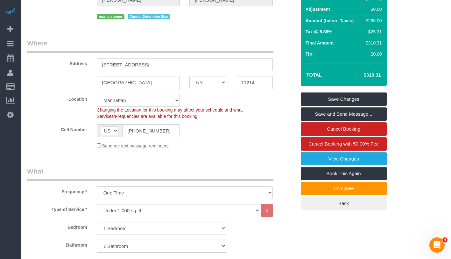
scroll to position [136, 0]
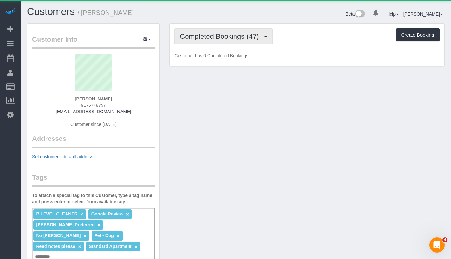
click at [206, 30] on button "Completed Bookings (47)" at bounding box center [223, 36] width 98 height 16
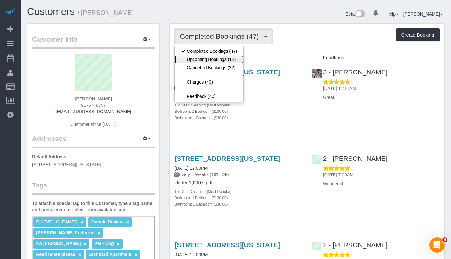
click at [205, 57] on link "Upcoming Bookings (12)" at bounding box center [209, 59] width 69 height 8
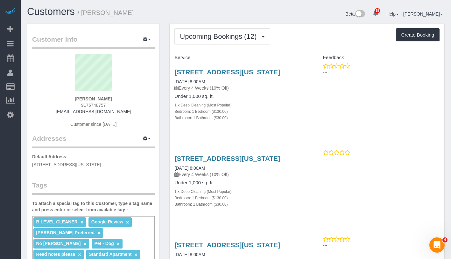
drag, startPoint x: 171, startPoint y: 88, endPoint x: 222, endPoint y: 90, distance: 50.9
click at [222, 90] on div "[STREET_ADDRESS][US_STATE] [DATE] 8:00AM Every 4 Weeks (10% Off) Under 1,000 sq…" at bounding box center [238, 98] width 137 height 71
copy link "[DATE] 8:00AM"
drag, startPoint x: 183, startPoint y: 181, endPoint x: 218, endPoint y: 182, distance: 35.0
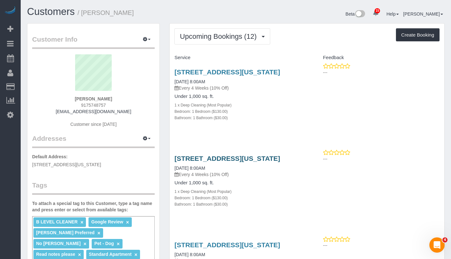
copy link "[DATE] 8:00AM"
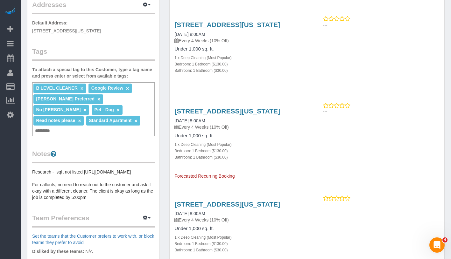
drag, startPoint x: 172, startPoint y: 142, endPoint x: 228, endPoint y: 144, distance: 55.7
click at [228, 144] on div "253 West 72nd Street, Apt. 710, New York, NY 10023 10/17/2025 8:00AM Every 4 We…" at bounding box center [238, 140] width 137 height 77
copy link "10/17/2025 8:00AM"
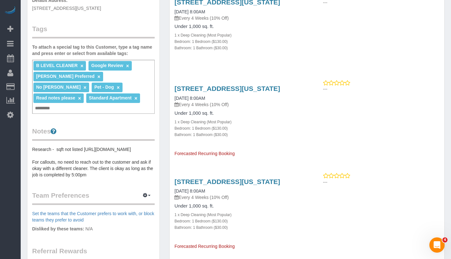
scroll to position [190, 0]
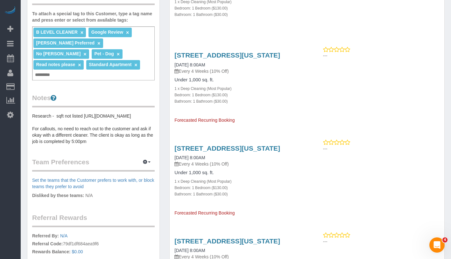
drag, startPoint x: 173, startPoint y: 187, endPoint x: 219, endPoint y: 187, distance: 45.5
click at [219, 187] on div "253 West 72nd Street, Apt. 710, New York, NY 10023 11/11/2025 8:00AM Every 4 We…" at bounding box center [238, 177] width 137 height 77
copy link "11/11/2025 8:00AM"
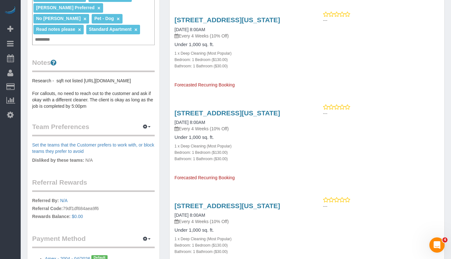
scroll to position [251, 0]
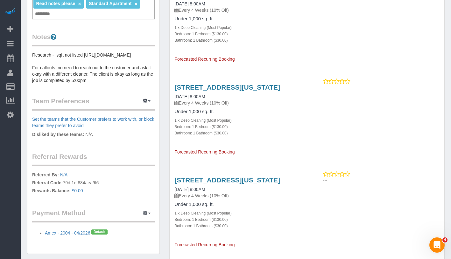
drag, startPoint x: 173, startPoint y: 224, endPoint x: 238, endPoint y: 225, distance: 64.9
click at [238, 225] on div "253 West 72nd Street, Apt. 710, New York, NY 10023 11/14/2025 8:00AM Every 4 We…" at bounding box center [238, 209] width 137 height 77
copy link "11/14/2025 8:00AM"
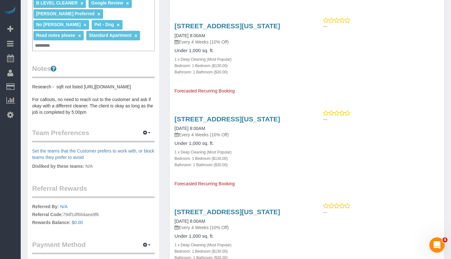
scroll to position [199, 0]
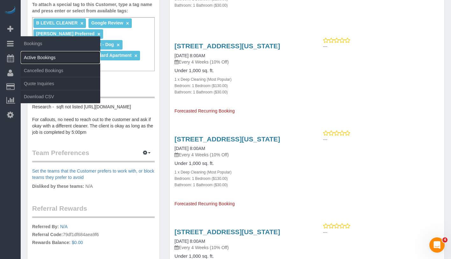
click at [41, 58] on link "Active Bookings" at bounding box center [61, 57] width 80 height 13
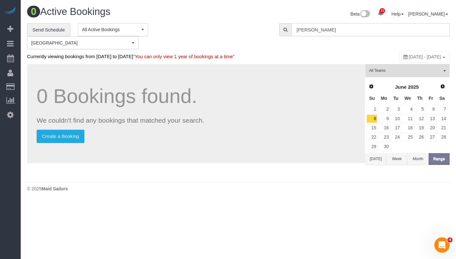
click at [362, 32] on input "Andrew Baranetsky" at bounding box center [370, 29] width 158 height 13
paste input "Patrick Cott"
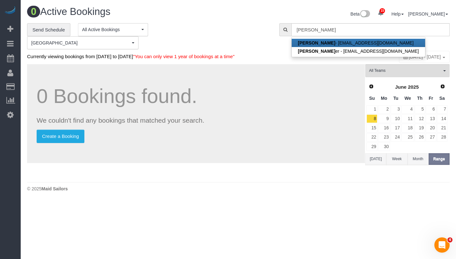
click at [359, 43] on link "Patrick Cott - plcott@outlook.com" at bounding box center [358, 43] width 134 height 8
type input "plcott@outlook.com"
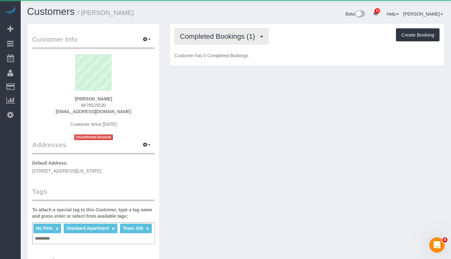
click at [222, 34] on span "Completed Bookings (1)" at bounding box center [219, 36] width 78 height 8
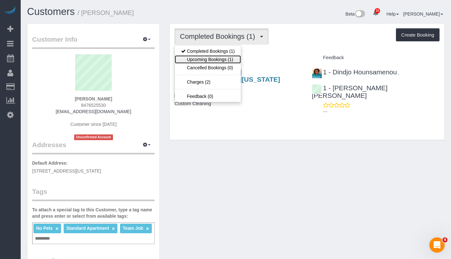
click at [217, 59] on link "Upcoming Bookings (1)" at bounding box center [208, 59] width 66 height 8
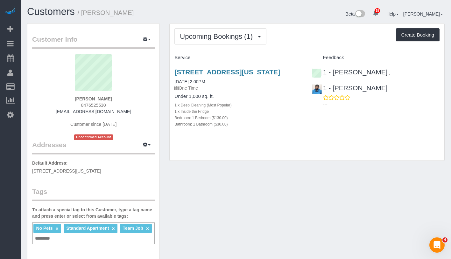
click at [317, 89] on img at bounding box center [317, 90] width 10 height 10
click at [341, 88] on link "1 - [PERSON_NAME]" at bounding box center [350, 87] width 76 height 7
click at [205, 84] on link "09/10/2025 2:00PM" at bounding box center [189, 81] width 31 height 5
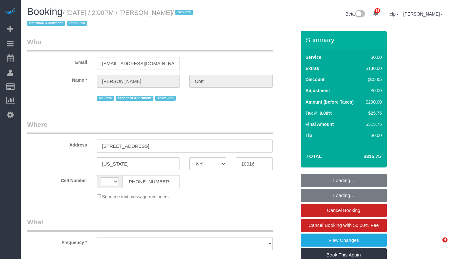
select select "NY"
select select "string:[GEOGRAPHIC_DATA]"
select select "object:726"
select select "1"
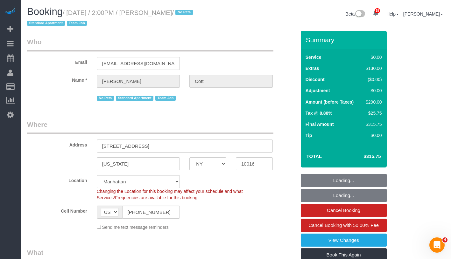
select select "string:stripe-pm_1S3z8D4VGloSiKo7YlVZ8Nc4"
select select "number:89"
select select "number:77"
select select "number:15"
select select "number:5"
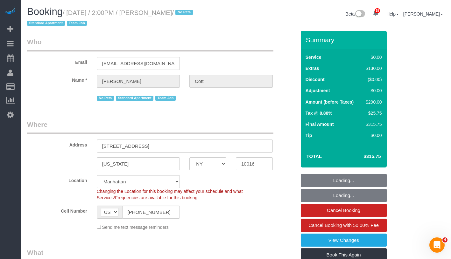
select select "object:1025"
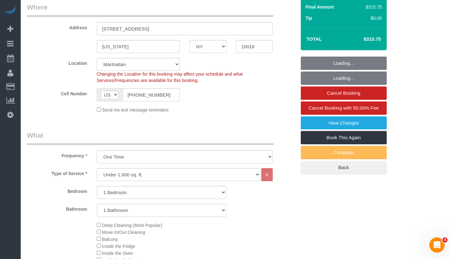
select select "spot1"
select select "1"
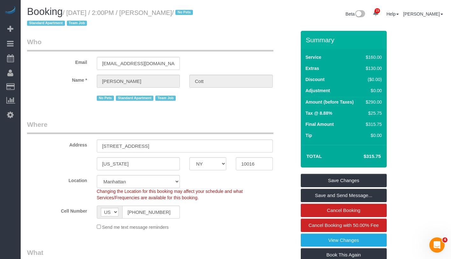
drag, startPoint x: 72, startPoint y: 12, endPoint x: 203, endPoint y: 12, distance: 130.4
click at [195, 12] on small "/ [DATE] / 2:00PM / [PERSON_NAME] / No Pets Standard Apartment Team Job" at bounding box center [111, 18] width 168 height 18
copy small "[DATE] / 2:00PM / [PERSON_NAME] /"
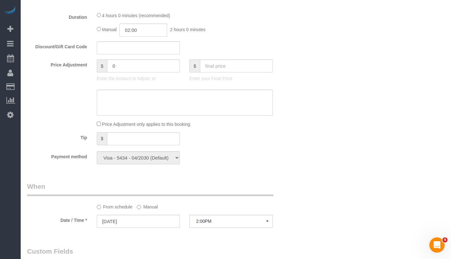
scroll to position [439, 0]
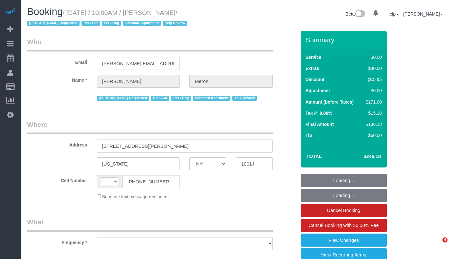
select select "NY"
select select "object:530"
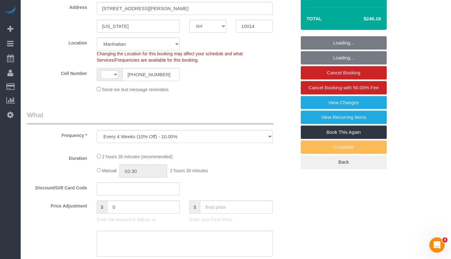
select select "string:[GEOGRAPHIC_DATA]"
select select "1"
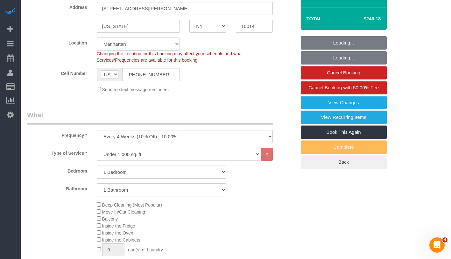
select select "object:886"
select select "number:89"
select select "number:90"
select select "number:14"
select select "number:5"
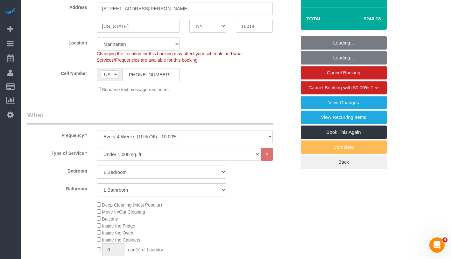
select select "string:stripe-card_1A00974VGloSiKo77nQNHz48"
select select "spot1"
select select "1"
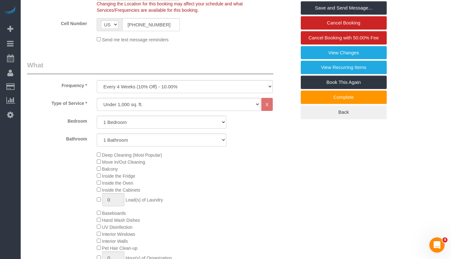
scroll to position [183, 0]
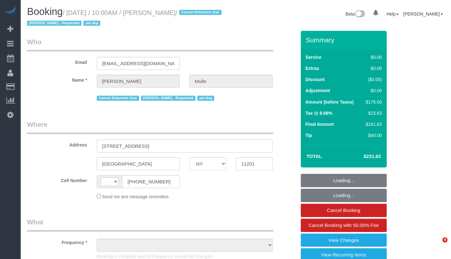
select select "NY"
select select "string:[GEOGRAPHIC_DATA]"
select select "object:1416"
select select "string:stripe-pm_1R9IgE4VGloSiKo7xddHSj1H"
select select "number:58"
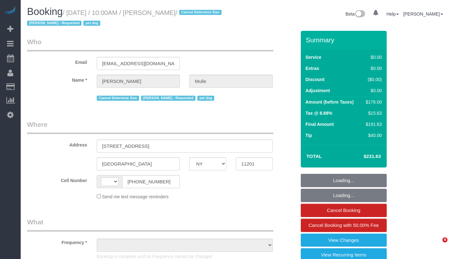
select select "number:76"
select select "number:13"
select select "number:6"
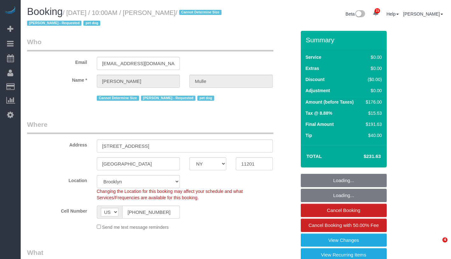
select select
select select "2"
select select "spot6"
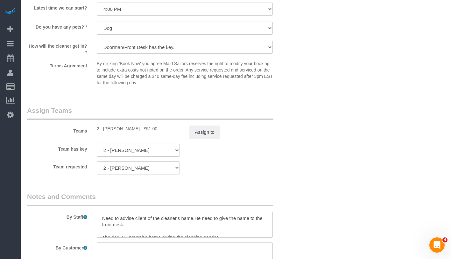
scroll to position [849, 0]
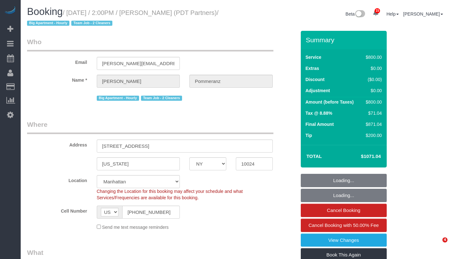
select select "NY"
select select "4"
select select "150"
select select "spot1"
select select "number:60"
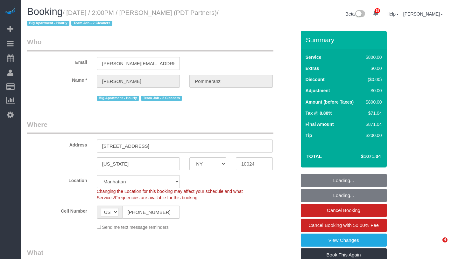
select select "number:76"
select select "number:15"
select select "number:5"
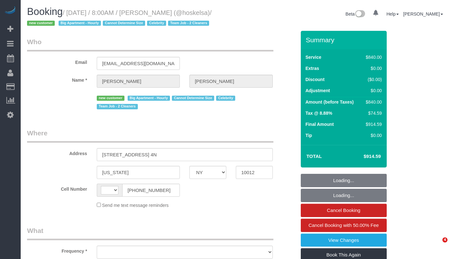
select select "NY"
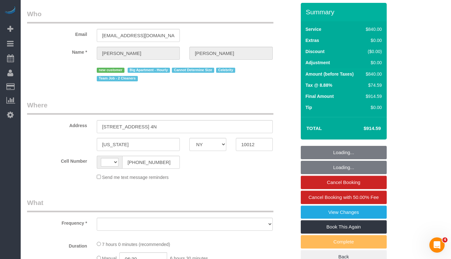
select select "string:[GEOGRAPHIC_DATA]"
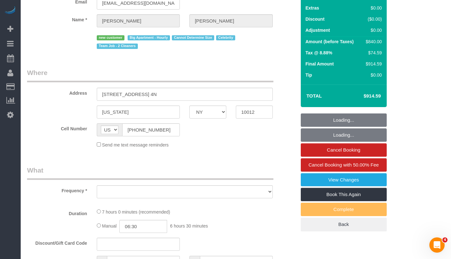
select select "object:779"
select select "2"
select select "420"
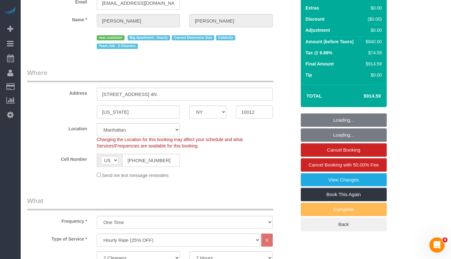
select select "spot1"
select select "number:89"
select select "number:72"
select select "number:15"
select select "number:5"
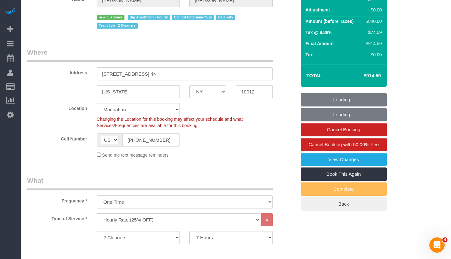
scroll to position [117, 0]
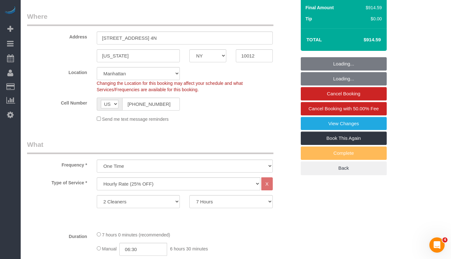
select select "string:stripe-pm_1S57QH4VGloSiKo71V2iCoVP"
select select "object:1507"
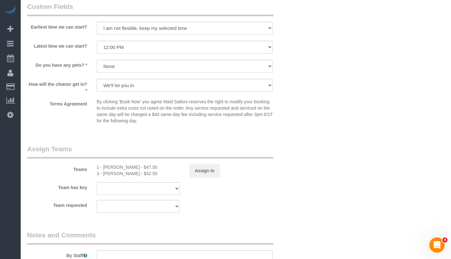
scroll to position [667, 0]
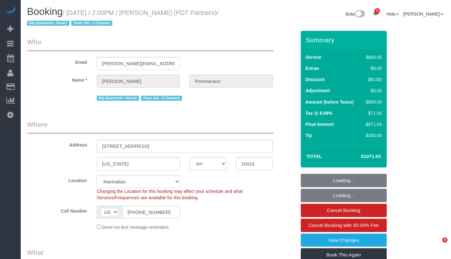
select select "NY"
select select "number:60"
select select "number:76"
select select "number:15"
select select "number:5"
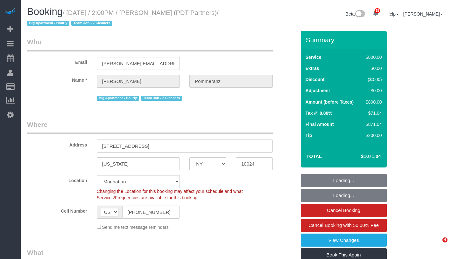
select select "object:1017"
select select "4"
select select "150"
select select "spot1"
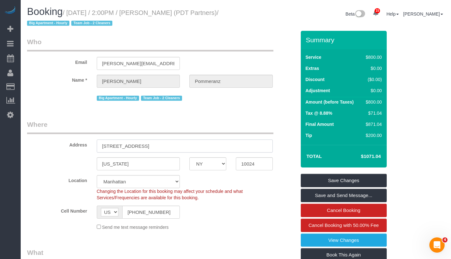
drag, startPoint x: 101, startPoint y: 147, endPoint x: 140, endPoint y: 148, distance: 38.8
click at [140, 148] on input "[STREET_ADDRESS]" at bounding box center [185, 146] width 176 height 13
click at [101, 145] on input "[STREET_ADDRESS]" at bounding box center [185, 146] width 176 height 13
drag, startPoint x: 101, startPoint y: 145, endPoint x: 139, endPoint y: 148, distance: 37.9
click at [139, 148] on input "[STREET_ADDRESS]" at bounding box center [185, 146] width 176 height 13
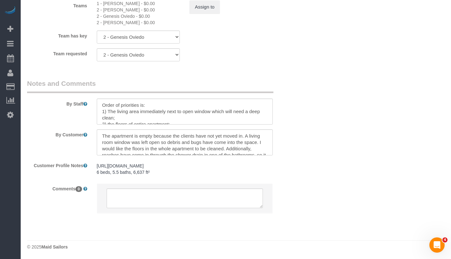
scroll to position [750, 0]
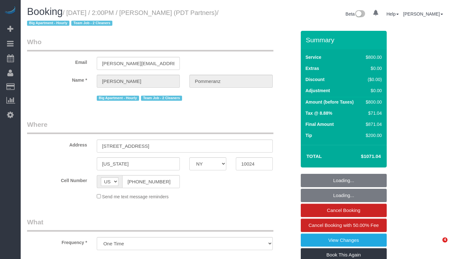
select select "NY"
select select "string:stripe-pm_1Rdx544VGloSiKo7eMdguZrP"
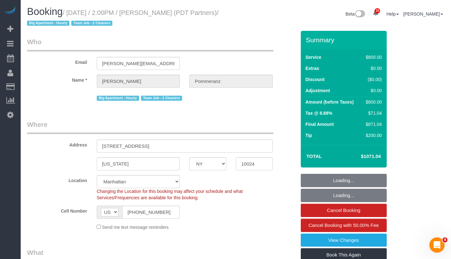
select select "object:781"
select select "spot1"
select select "number:60"
select select "number:76"
select select "number:15"
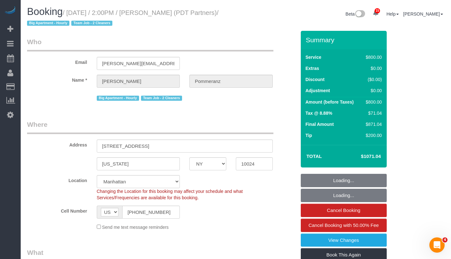
select select "number:5"
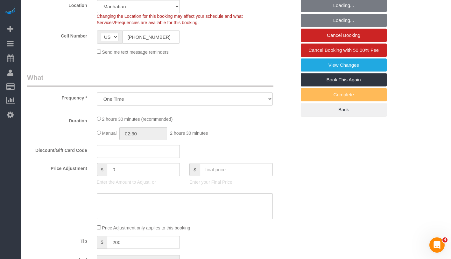
select select "4"
select select "150"
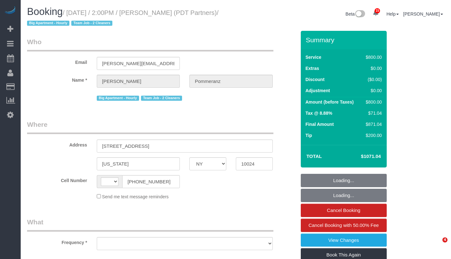
select select "NY"
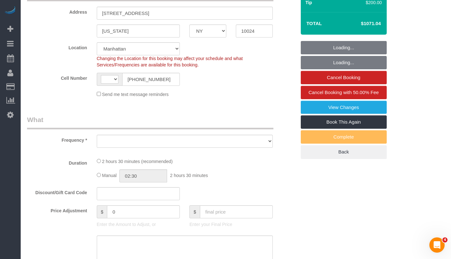
scroll to position [181, 0]
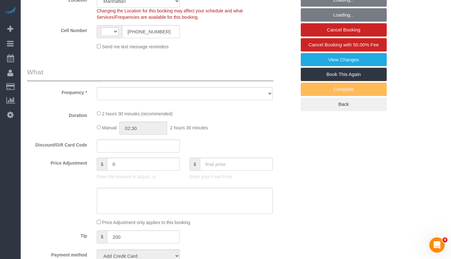
select select "string:stripe-pm_1Rdx544VGloSiKo7eMdguZrP"
select select "number:60"
select select "number:76"
select select "number:15"
select select "number:5"
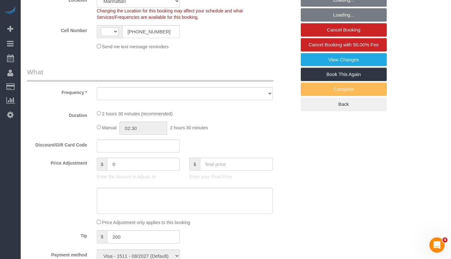
select select "string:US"
select select "object:1451"
select select "4"
select select "150"
select select "spot1"
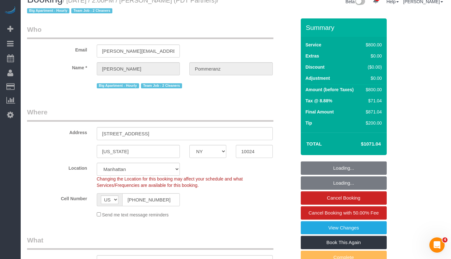
scroll to position [0, 0]
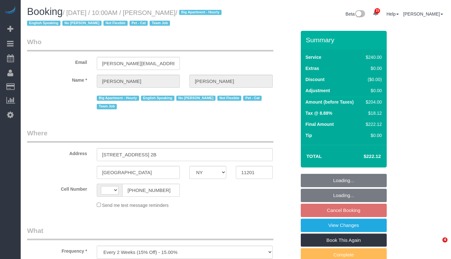
select select "NY"
select select "number:89"
select select "number:90"
select select "number:14"
select select "number:5"
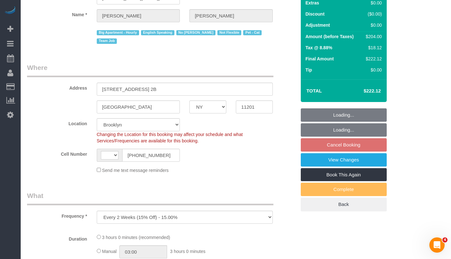
select select "string:stripe-pm_1Ro8Hr4VGloSiKo7kqJISDBj"
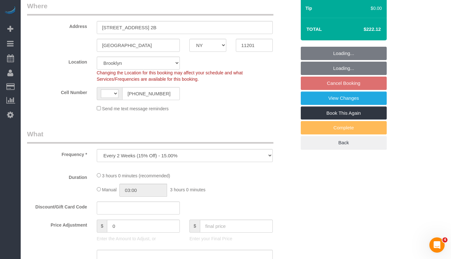
select select "object:679"
select select "string:[GEOGRAPHIC_DATA]"
select select "spot3"
select select "180"
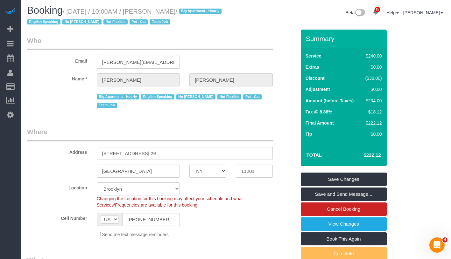
scroll to position [0, 0]
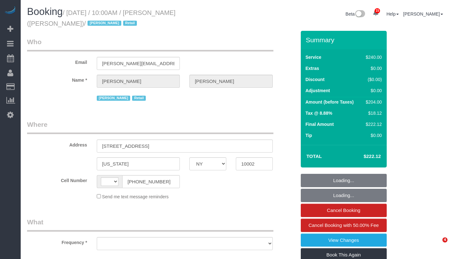
select select "NY"
select select "string:stripe-pm_1QIcSx4VGloSiKo7YBGSrmhK"
select select "string:[GEOGRAPHIC_DATA]"
select select "object:771"
select select "2"
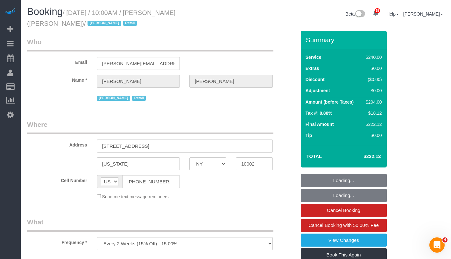
select select "90"
select select "spot1"
select select "number:89"
select select "number:90"
select select "number:15"
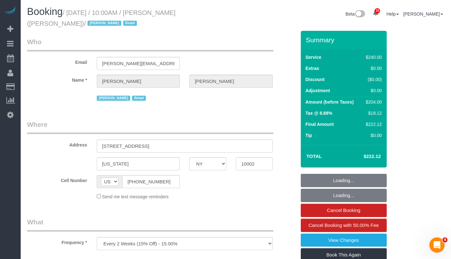
select select "number:7"
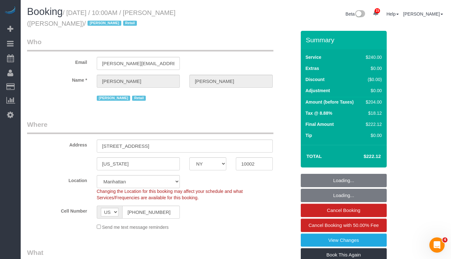
select select "object:1498"
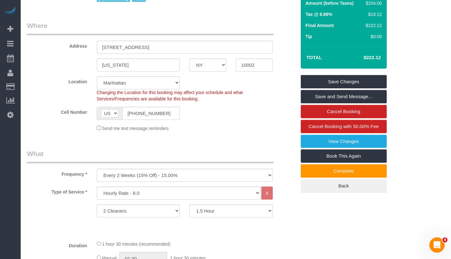
scroll to position [170, 0]
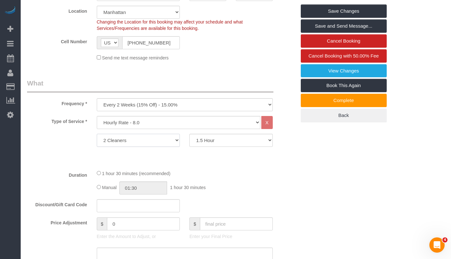
click at [158, 145] on select "1 Cleaner 2 Cleaners 3 Cleaners 4 Cleaners 5 Cleaners 6 Cleaners 7 Cleaners 8 C…" at bounding box center [138, 140] width 83 height 13
select select "1"
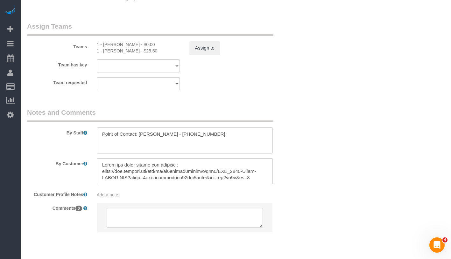
scroll to position [732, 0]
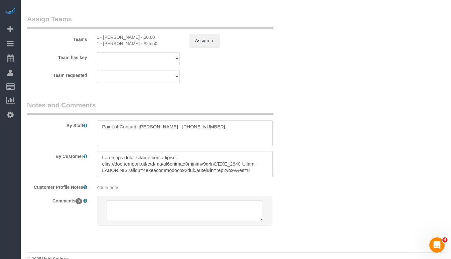
drag, startPoint x: 268, startPoint y: 150, endPoint x: 268, endPoint y: 160, distance: 9.2
click at [268, 160] on sui-booking-comments "By Staff By Customer Customer Profile Notes Add a note Comments 0" at bounding box center [161, 166] width 269 height 131
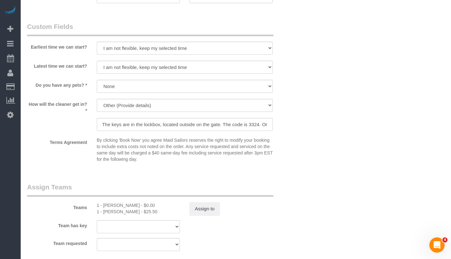
scroll to position [617, 0]
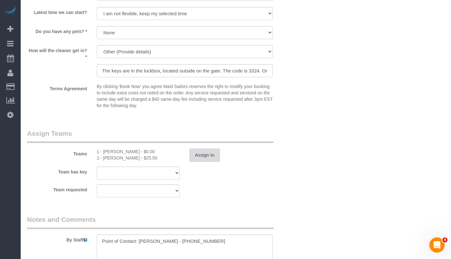
click at [204, 157] on button "Assign to" at bounding box center [204, 155] width 31 height 13
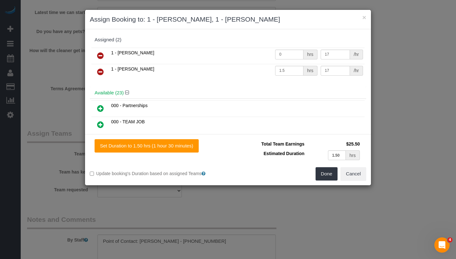
click at [96, 54] on link at bounding box center [100, 56] width 15 height 13
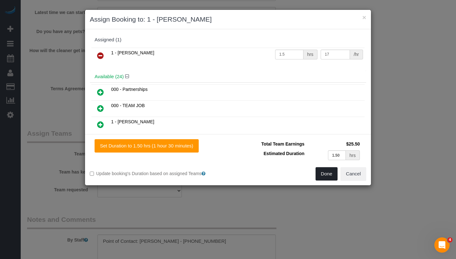
click at [332, 175] on button "Done" at bounding box center [326, 173] width 22 height 13
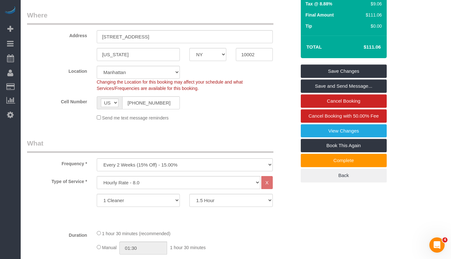
scroll to position [0, 0]
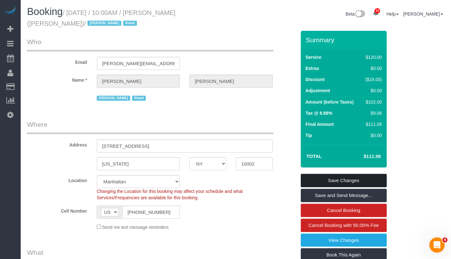
click at [364, 182] on link "Save Changes" at bounding box center [344, 180] width 86 height 13
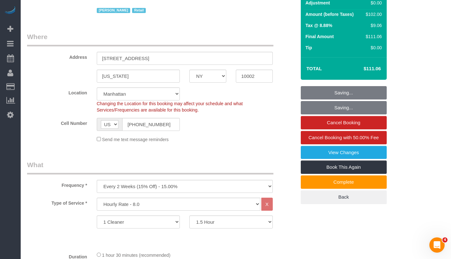
scroll to position [138, 0]
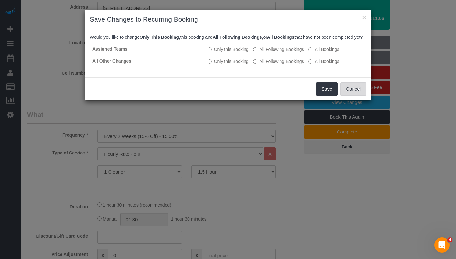
click at [357, 94] on button "Cancel" at bounding box center [353, 88] width 26 height 13
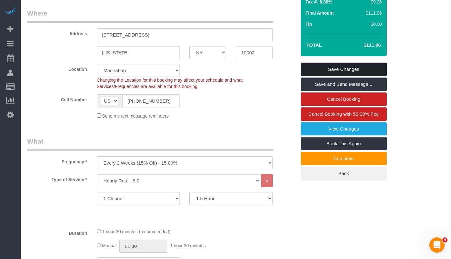
scroll to position [77, 0]
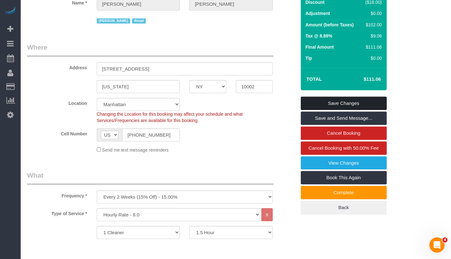
click at [364, 99] on link "Save Changes" at bounding box center [344, 103] width 86 height 13
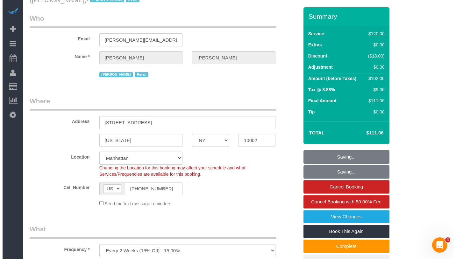
scroll to position [0, 0]
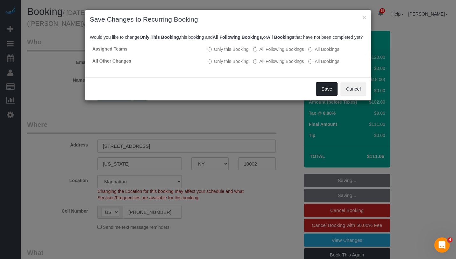
click at [327, 96] on button "Save" at bounding box center [327, 88] width 22 height 13
